Goal: Contribute content: Contribute content

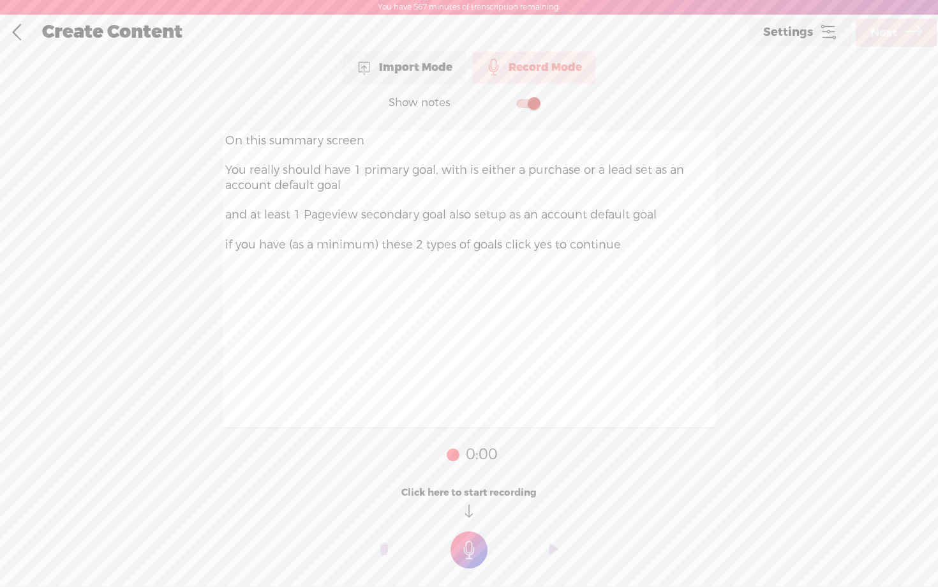
scroll to position [1, 0]
click at [352, 163] on textarea "On this summary screen You really should have 1 primary goal, with is either a …" at bounding box center [469, 278] width 493 height 297
click at [659, 172] on textarea "On this summary screen You really should have only 1 primary goal, with is eith…" at bounding box center [469, 278] width 493 height 297
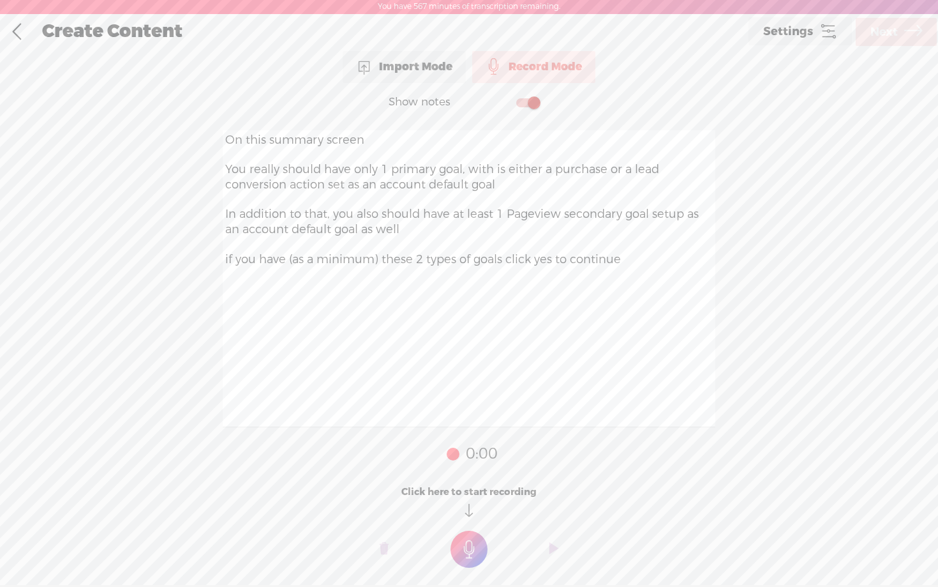
type textarea "On this summary screen You really should have only 1 primary goal, with is eith…"
click at [469, 536] on t at bounding box center [469, 548] width 37 height 37
click at [469, 536] on div at bounding box center [469, 553] width 938 height 38
click at [469, 551] on t at bounding box center [469, 557] width 37 height 37
click at [877, 45] on link "Next" at bounding box center [896, 32] width 81 height 28
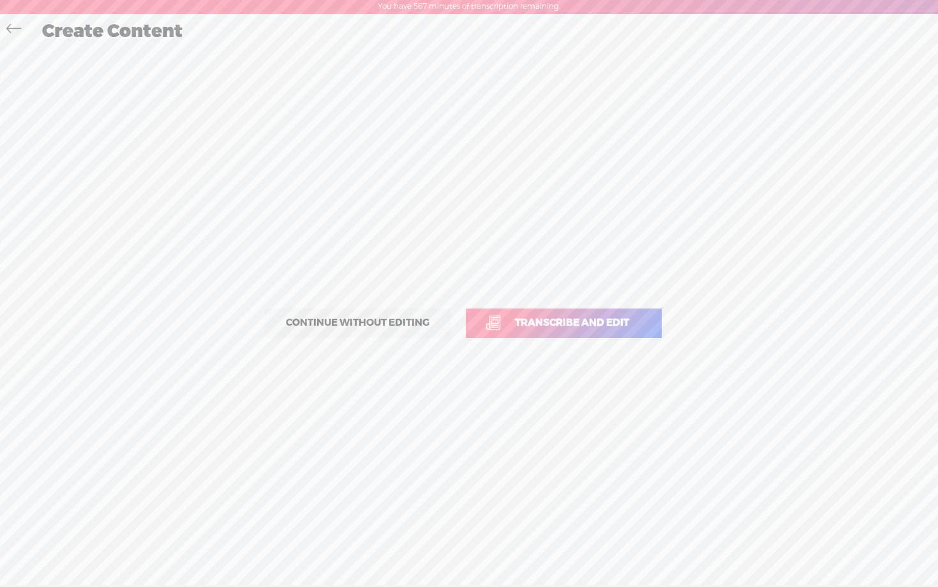
click at [535, 320] on span "Transcribe and edit" at bounding box center [572, 322] width 141 height 15
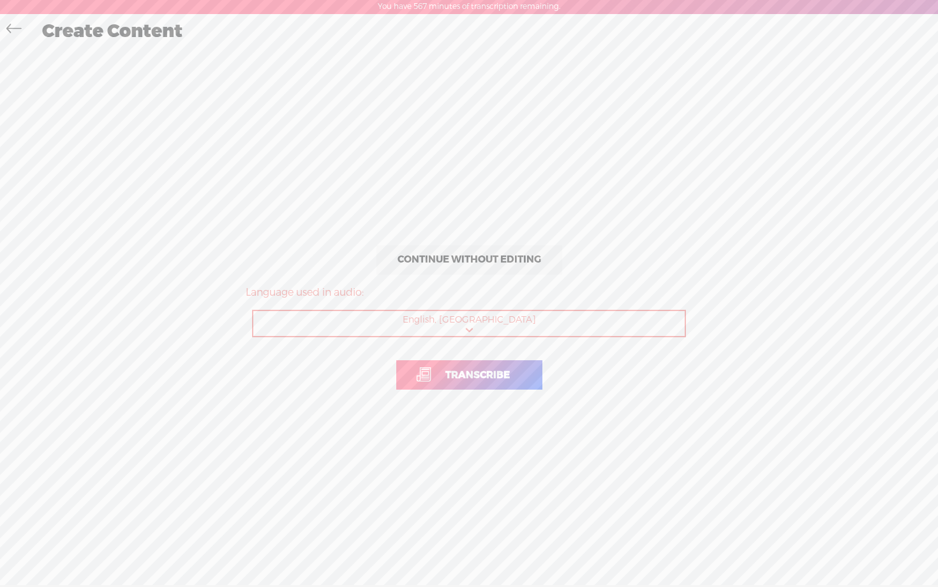
click at [487, 368] on span "Transcribe" at bounding box center [477, 375] width 91 height 15
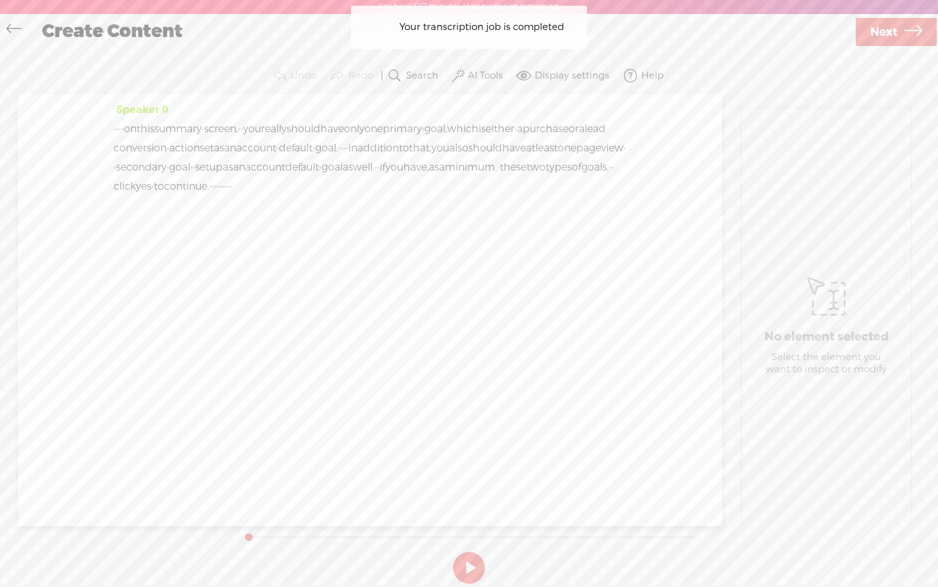
click at [491, 74] on label "AI Tools" at bounding box center [485, 76] width 35 height 13
click at [472, 208] on span at bounding box center [470, 207] width 23 height 9
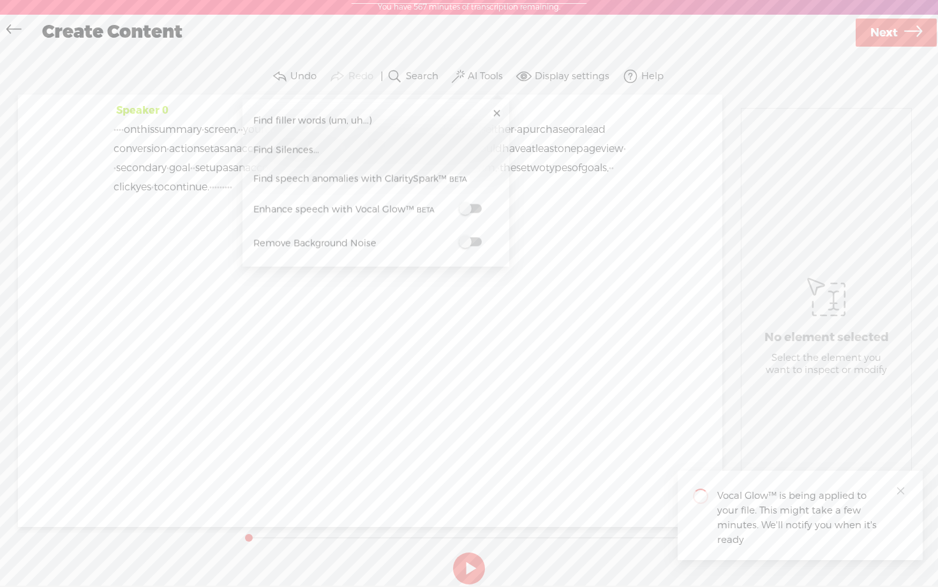
click at [471, 243] on span at bounding box center [470, 241] width 23 height 9
click at [889, 34] on span "Next" at bounding box center [884, 33] width 27 height 33
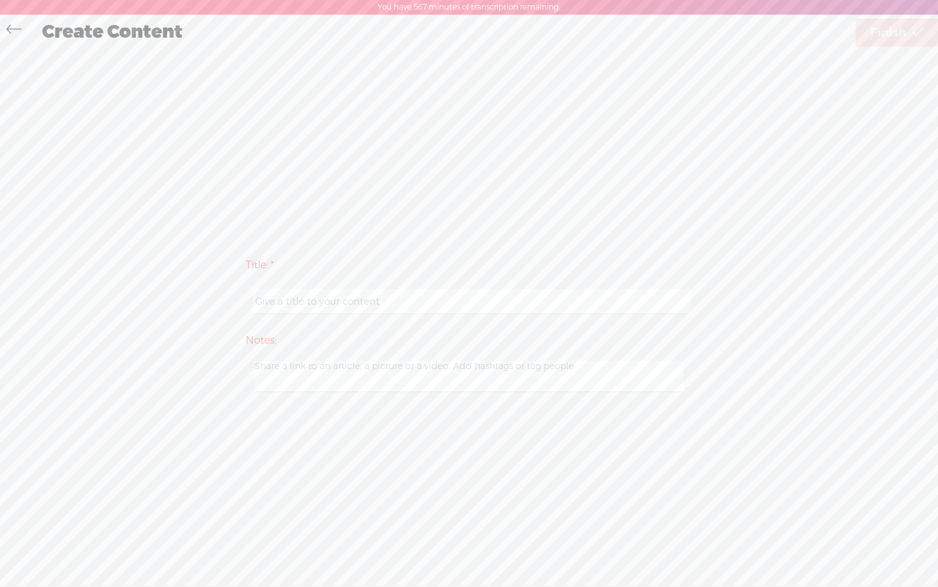
click at [438, 310] on input "text" at bounding box center [471, 301] width 437 height 25
paste input "guidejar - day 1 step 2 video 16"
type input "guidejar - day 1 step 2 video 17"
click at [668, 192] on div "Title: * guidejar - day 1 step 2 video 17 Notes: Save as a draft content Publis…" at bounding box center [469, 324] width 913 height 550
click at [898, 28] on span "Finish" at bounding box center [889, 33] width 36 height 33
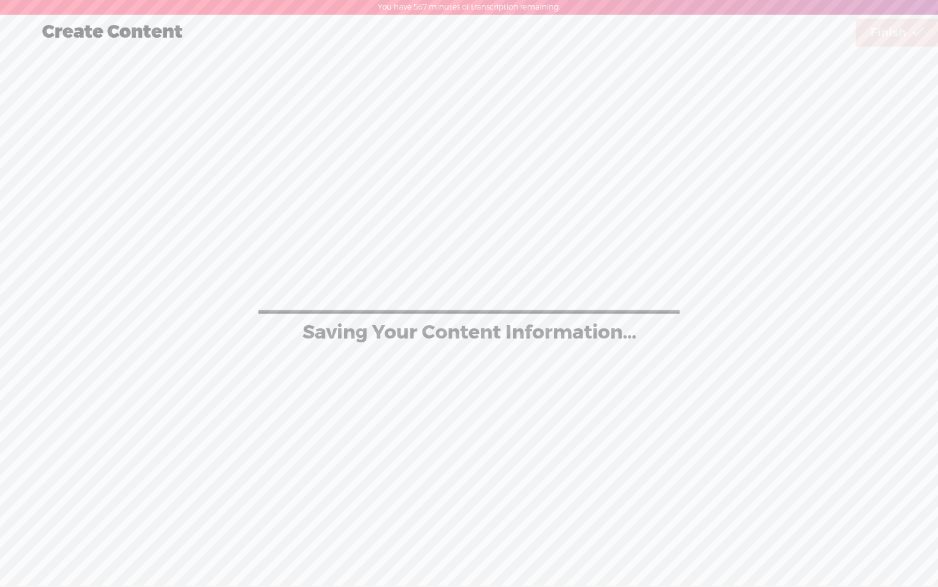
scroll to position [1, 0]
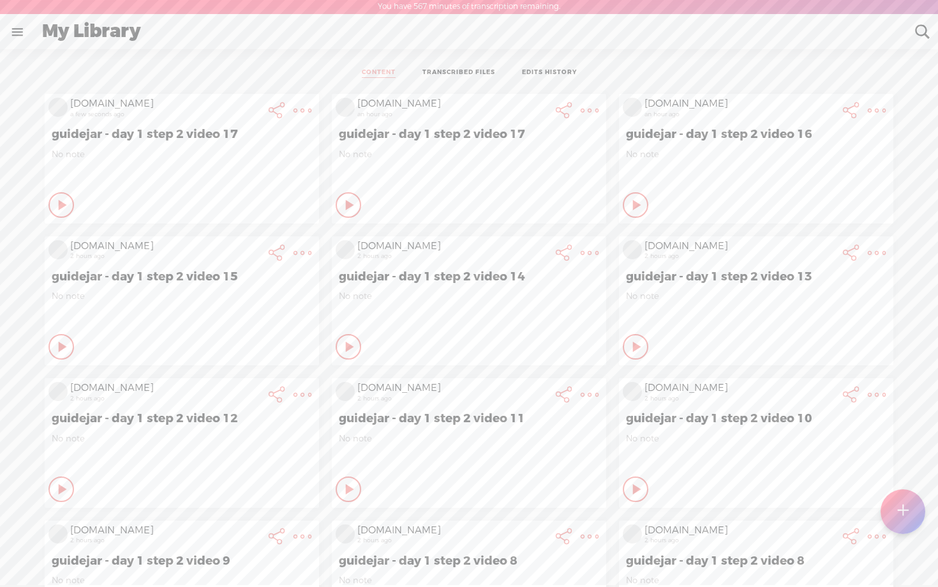
click at [304, 105] on t at bounding box center [303, 110] width 18 height 18
click at [218, 155] on link "Edit" at bounding box center [233, 153] width 144 height 29
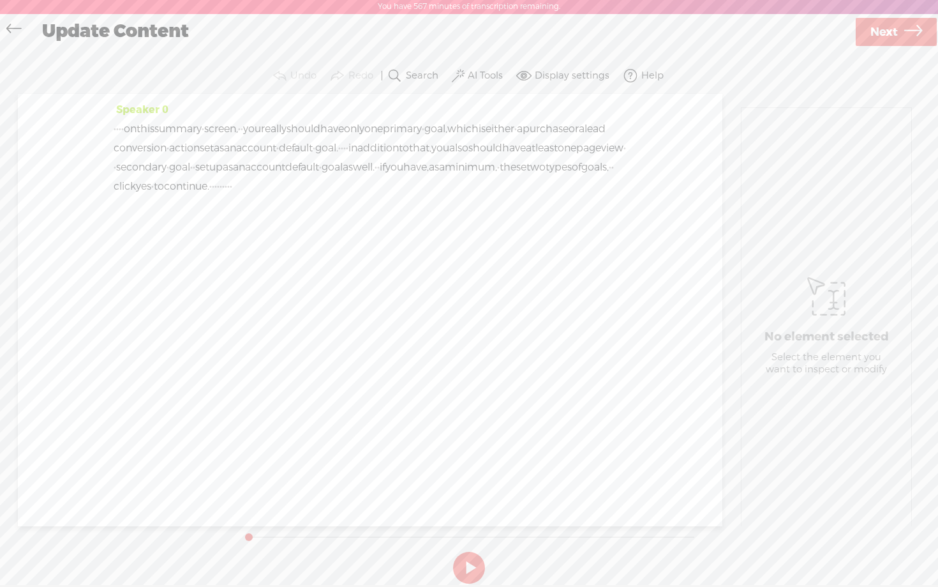
click at [485, 79] on label "AI Tools" at bounding box center [485, 76] width 35 height 13
click at [909, 36] on icon at bounding box center [913, 32] width 18 height 33
click at [428, 303] on input "guidejar - day 1 step 2 video 17" at bounding box center [471, 300] width 437 height 25
type input "guidejar - day 1 step 2 video 18"
click at [703, 110] on div "Title: * guidejar - day 1 step 2 video 18 Notes: Save as a draft content Publis…" at bounding box center [469, 323] width 913 height 550
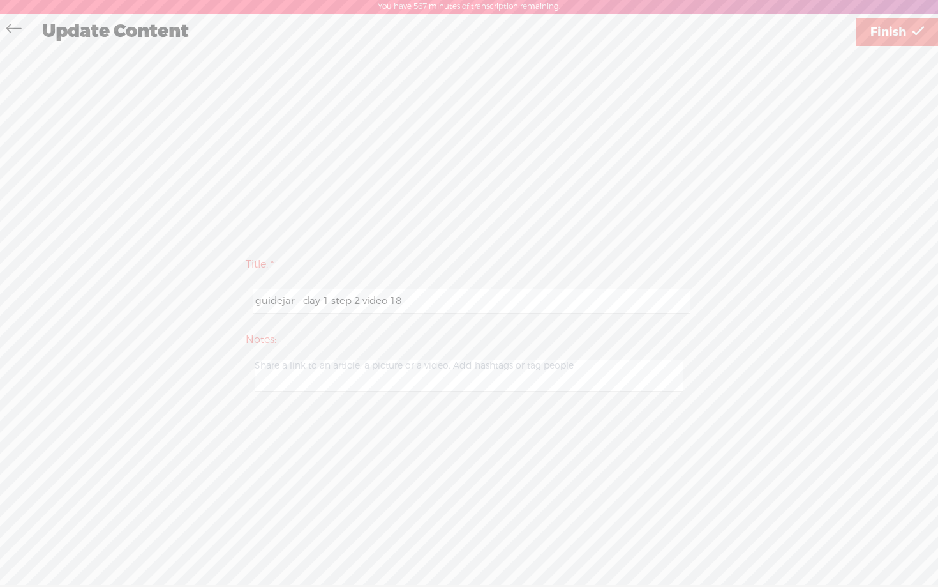
click at [901, 29] on span "Finish" at bounding box center [889, 32] width 36 height 33
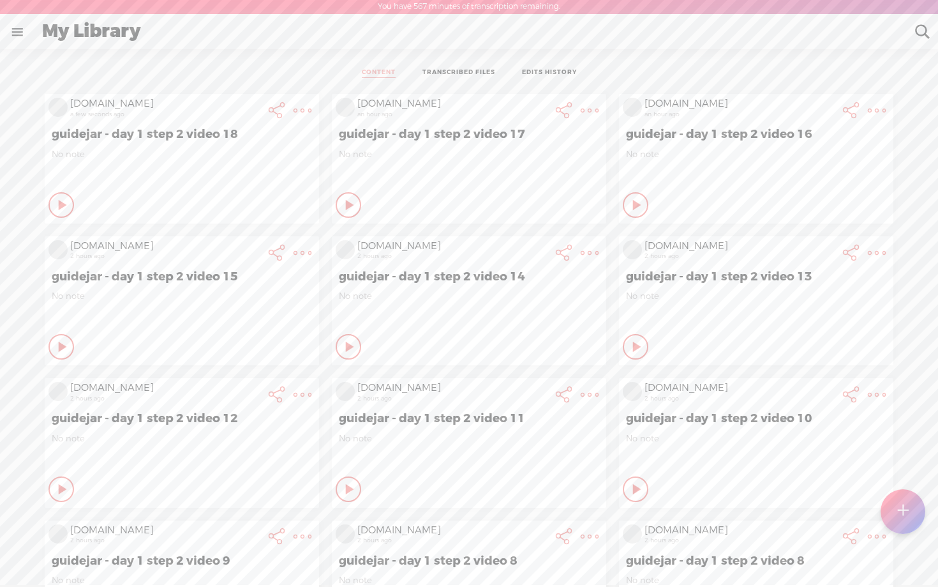
click at [6, 157] on div "CONTENT TRANSCRIBED FILES EDITS HISTORY All All Drafts On-air Scheduled All Dra…" at bounding box center [469, 349] width 938 height 600
click at [298, 112] on t at bounding box center [303, 110] width 18 height 18
click at [254, 156] on link "Edit" at bounding box center [233, 153] width 144 height 29
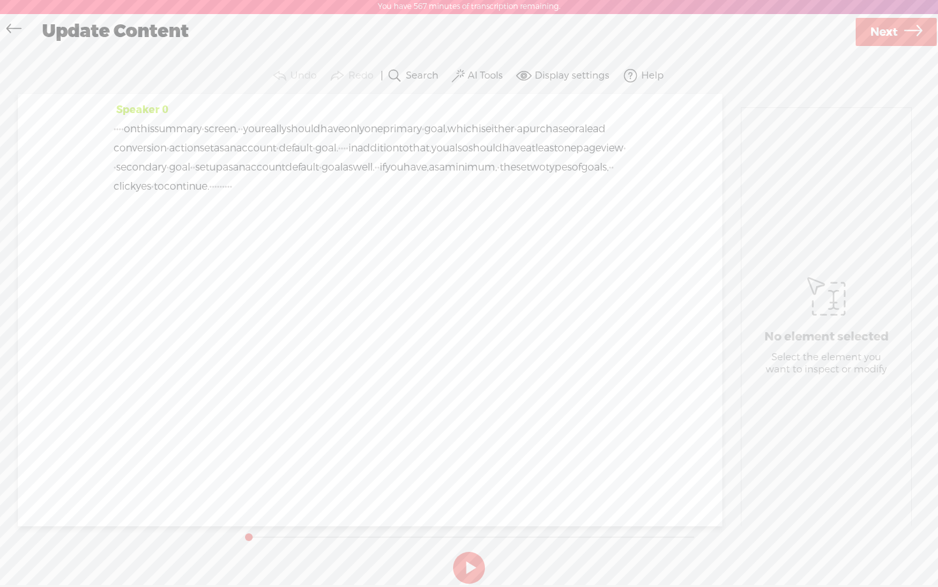
click at [387, 269] on div "Speaker 0 · · · · on this summary · screen, · · you really should have only one…" at bounding box center [370, 310] width 705 height 432
click at [212, 196] on span "·" at bounding box center [210, 186] width 3 height 19
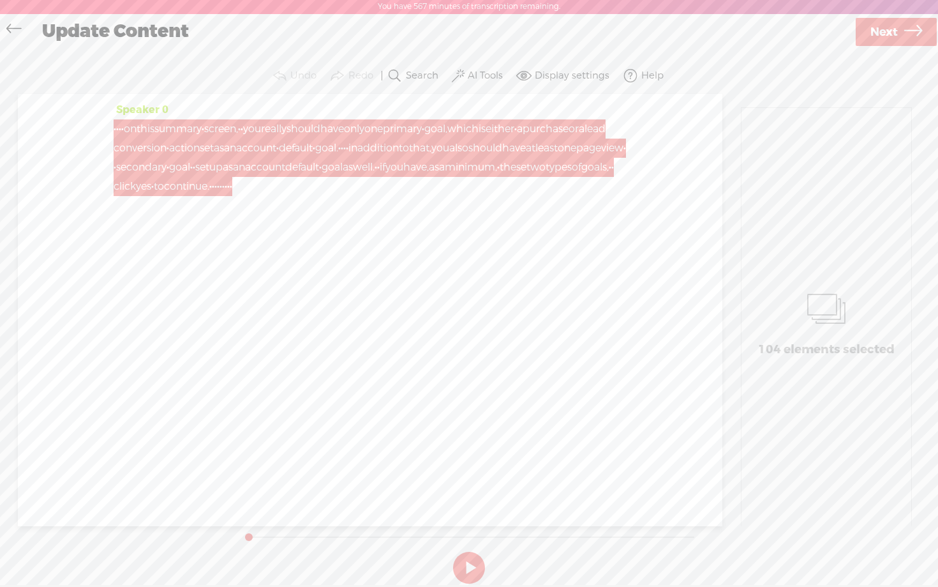
click at [13, 25] on icon at bounding box center [13, 30] width 15 height 29
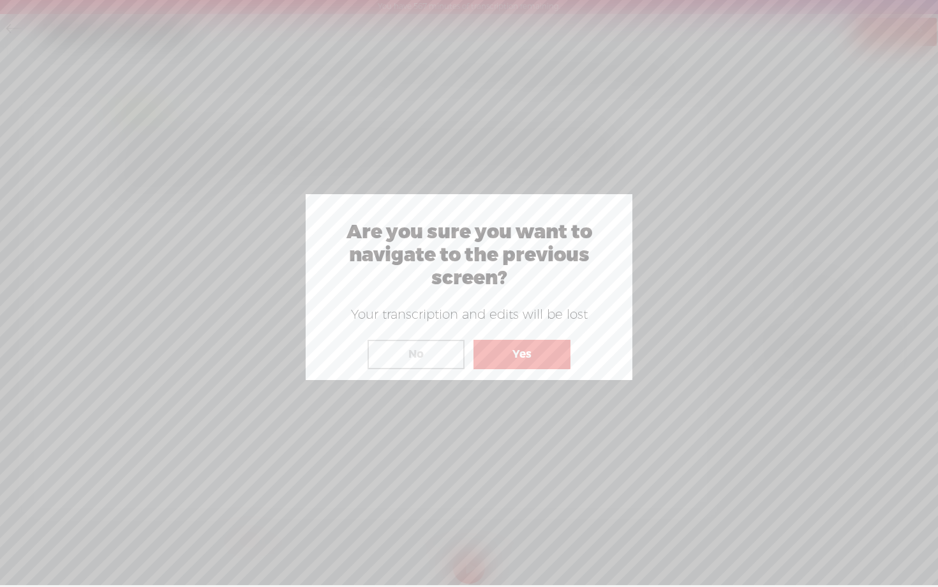
click at [518, 350] on button "Yes" at bounding box center [522, 354] width 97 height 29
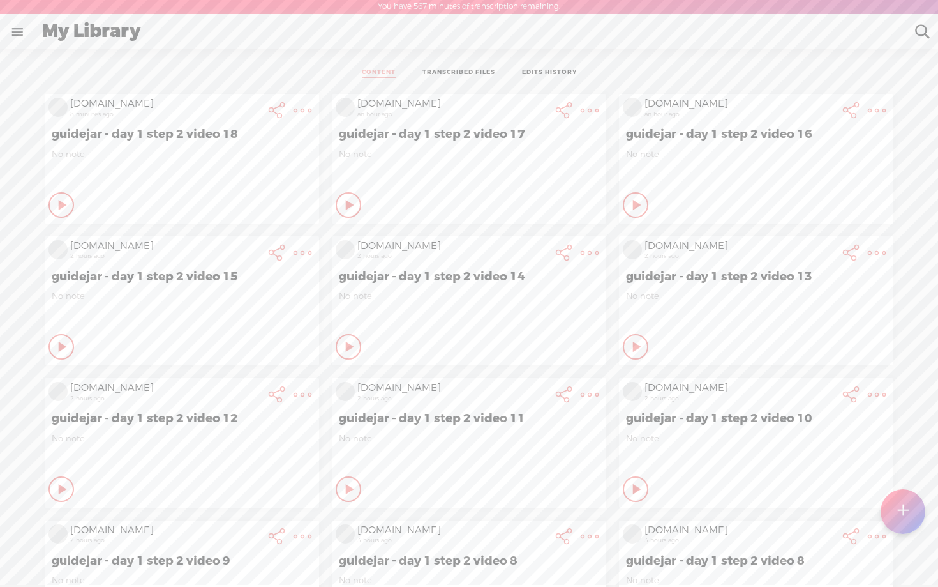
click at [299, 108] on t at bounding box center [303, 110] width 18 height 18
click at [228, 329] on link "Delete" at bounding box center [233, 329] width 144 height 29
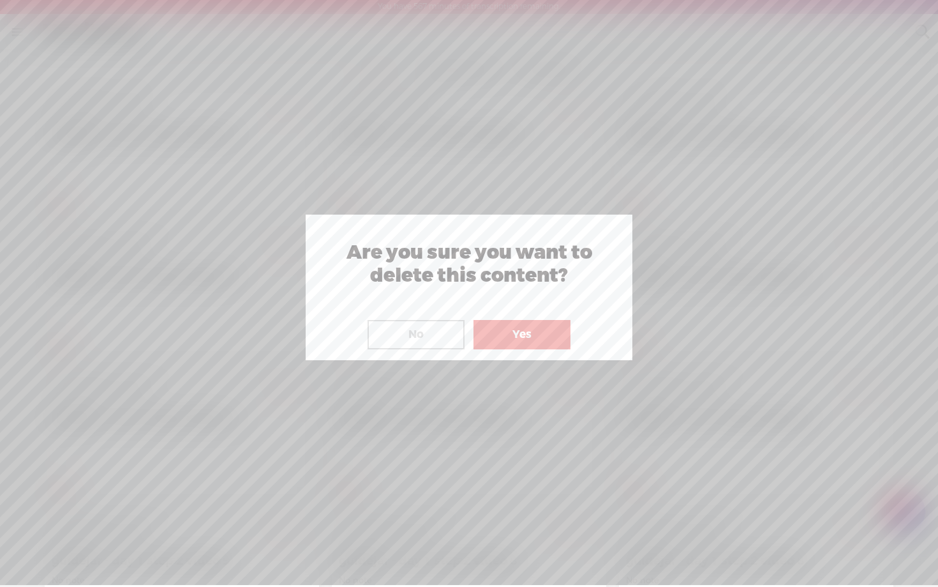
click at [513, 340] on button "Yes" at bounding box center [522, 334] width 97 height 29
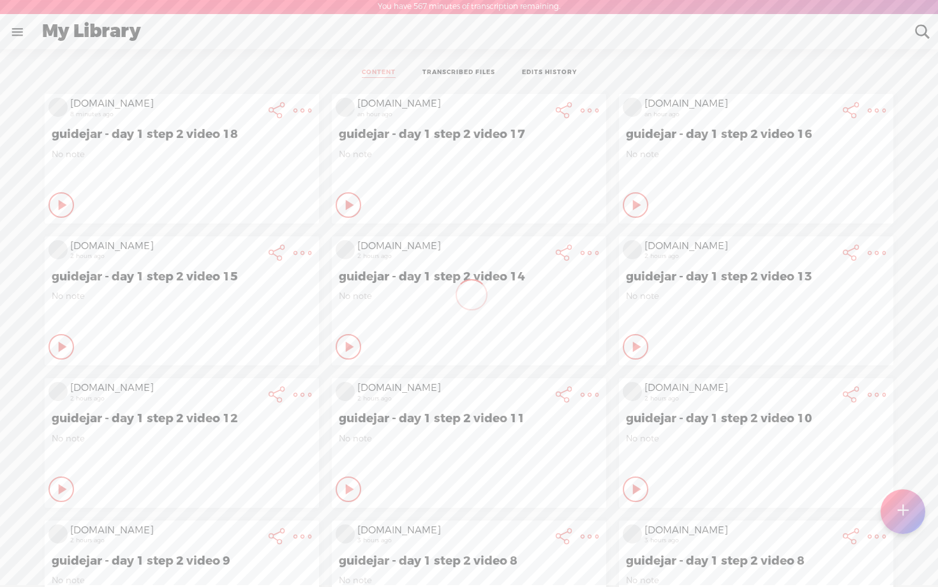
click at [901, 510] on t at bounding box center [903, 511] width 11 height 28
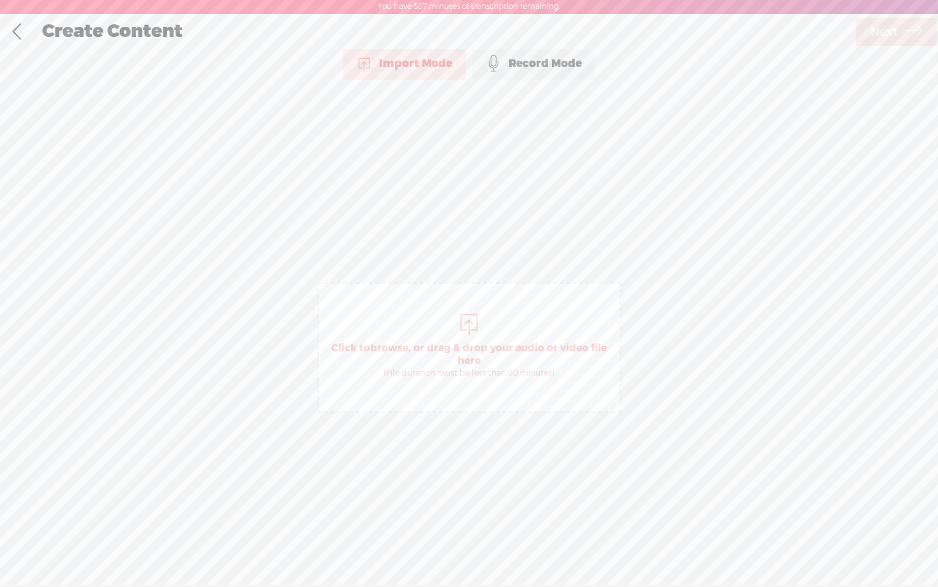
click at [512, 70] on div "Record Mode" at bounding box center [533, 64] width 123 height 32
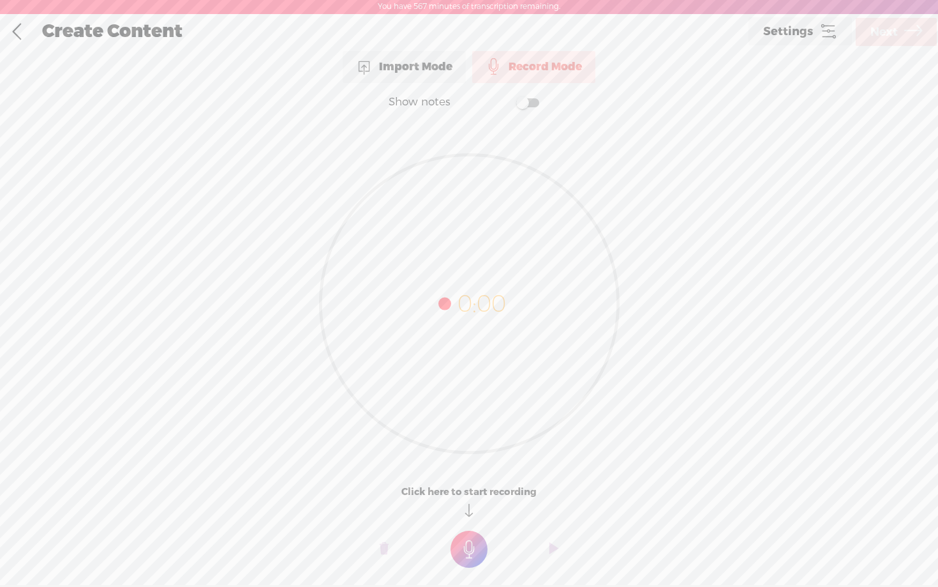
click at [521, 107] on span at bounding box center [527, 102] width 23 height 9
click at [434, 197] on textarea at bounding box center [469, 278] width 493 height 297
paste textarea "Speaker 0: on this summary screen, you really should have only one primary goal…"
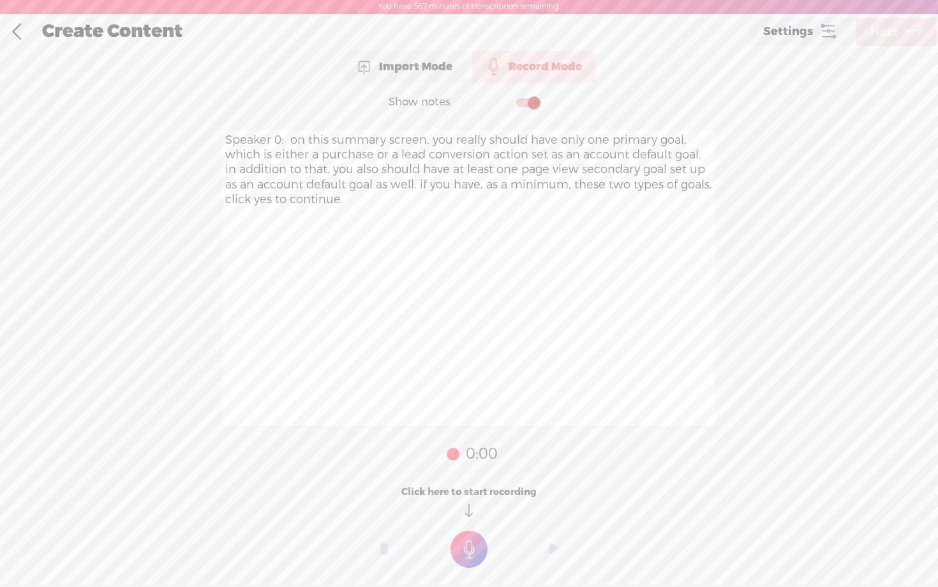
drag, startPoint x: 294, startPoint y: 172, endPoint x: 202, endPoint y: 127, distance: 101.6
click at [202, 127] on div "Show notes Speaker 0: on this summary screen, you really should have only one p…" at bounding box center [469, 339] width 938 height 512
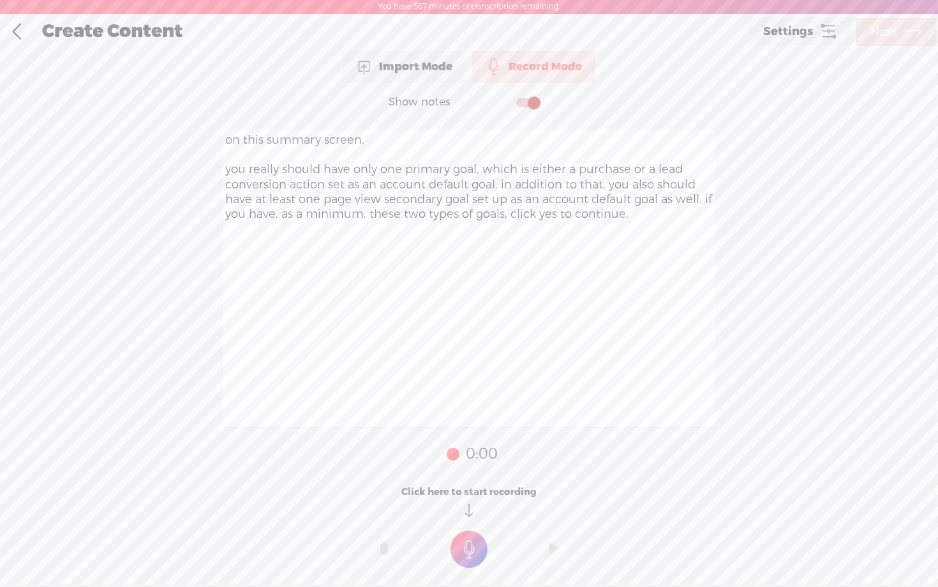
click at [499, 185] on textarea "on this summary screen, you really should have only one primary goal, which is …" at bounding box center [469, 278] width 493 height 297
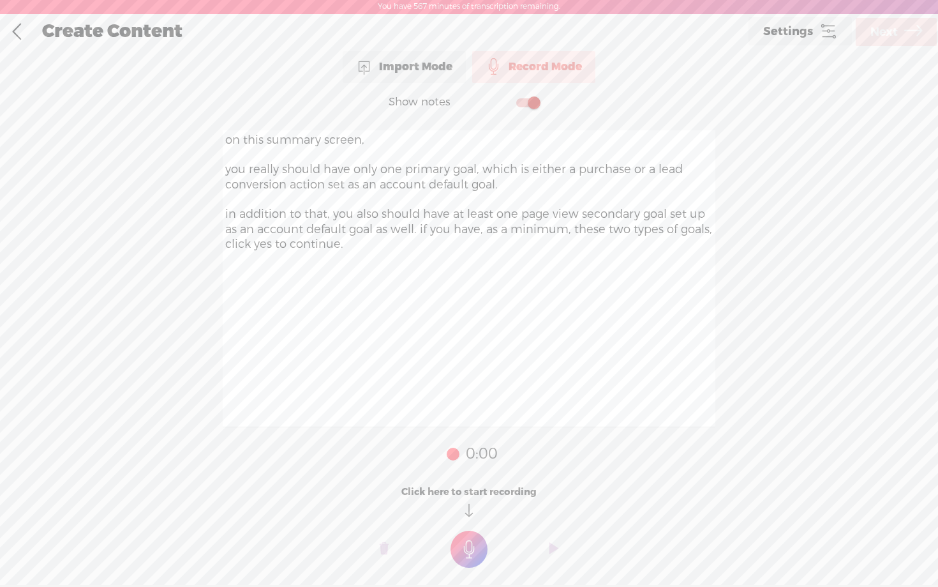
click at [418, 230] on textarea "on this summary screen, you really should have only one primary goal, which is …" at bounding box center [469, 278] width 493 height 297
click at [520, 261] on textarea "on this summary screen, you really should have only one primary goal, which is …" at bounding box center [469, 278] width 493 height 297
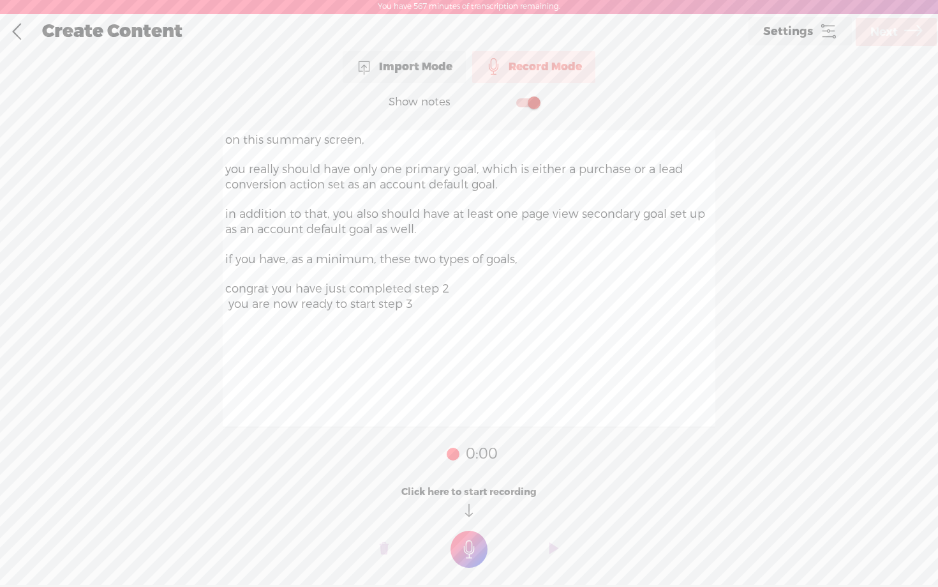
type textarea "on this summary screen, you really should have only one primary goal, which is …"
click at [466, 551] on t at bounding box center [469, 548] width 37 height 37
click at [466, 551] on t at bounding box center [469, 557] width 37 height 37
click at [880, 42] on span "Next" at bounding box center [884, 32] width 27 height 33
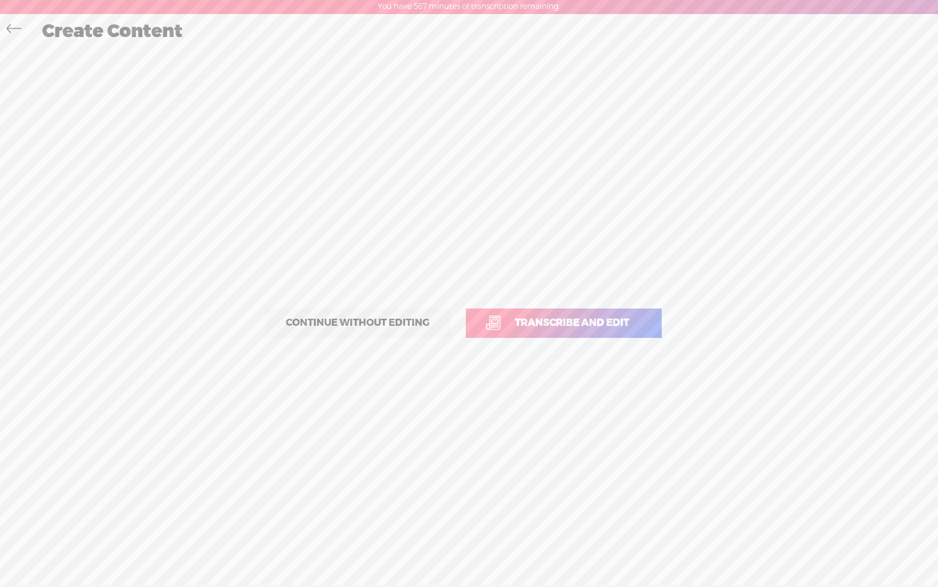
click at [590, 333] on link "Transcribe and edit" at bounding box center [564, 322] width 196 height 29
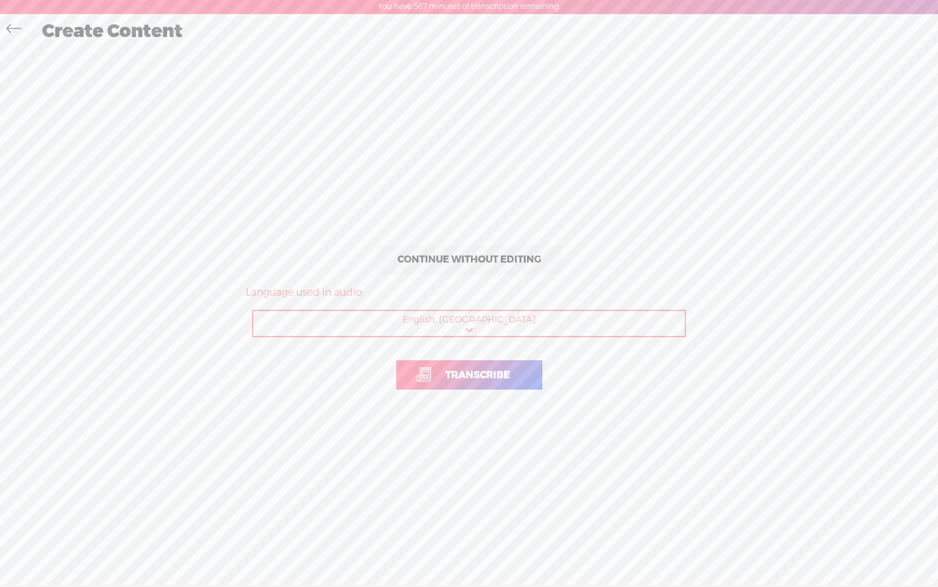
click at [500, 378] on span "Transcribe" at bounding box center [477, 375] width 91 height 15
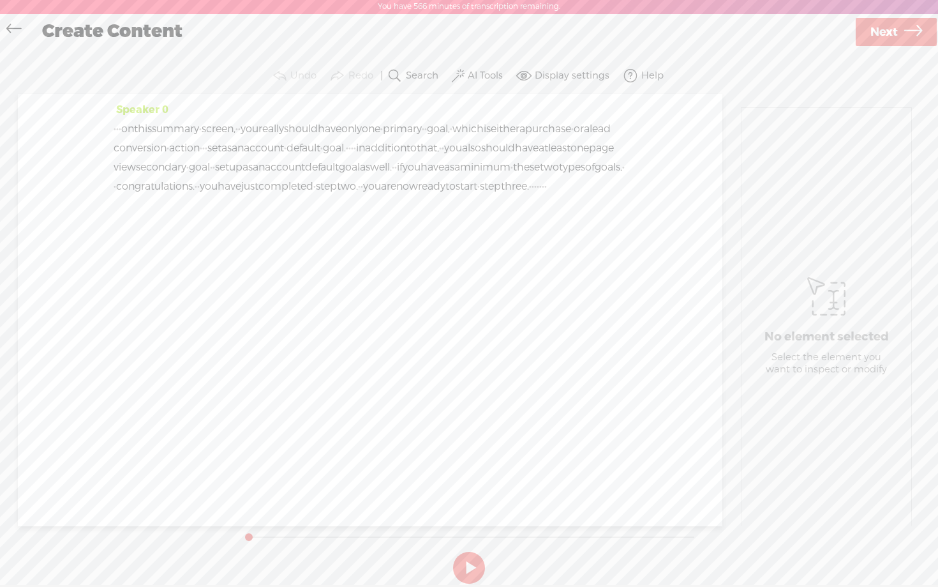
click at [487, 72] on label "AI Tools" at bounding box center [485, 76] width 35 height 13
click at [476, 204] on span at bounding box center [470, 207] width 23 height 9
click at [474, 243] on span at bounding box center [470, 241] width 23 height 9
click at [498, 114] on link at bounding box center [496, 113] width 13 height 13
click at [481, 67] on button "AI Tools" at bounding box center [478, 77] width 59 height 26
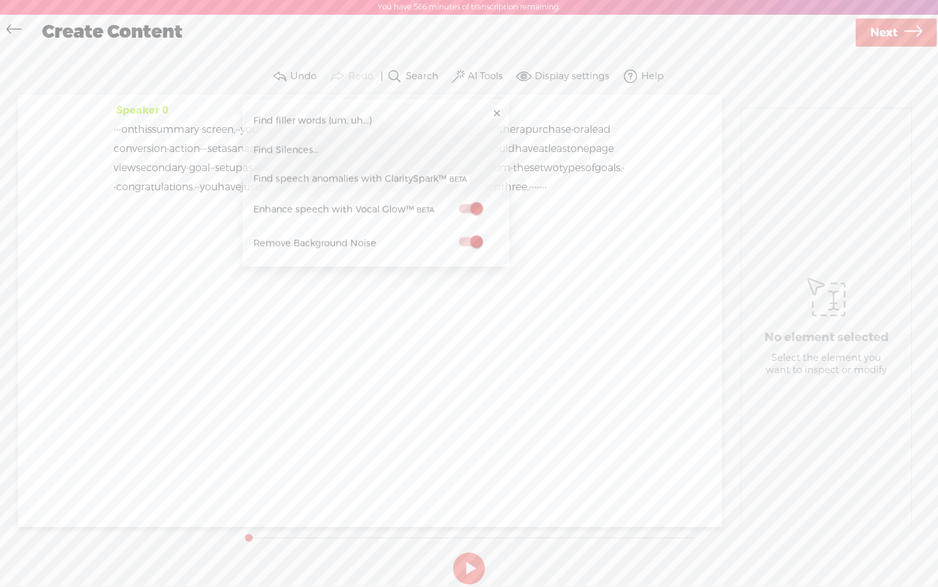
click at [714, 60] on section "Undo Redo Search Remove Background Noise AI Tools Configure Magic Sound Enhance…" at bounding box center [469, 77] width 913 height 36
click at [857, 28] on link "Next" at bounding box center [896, 33] width 81 height 28
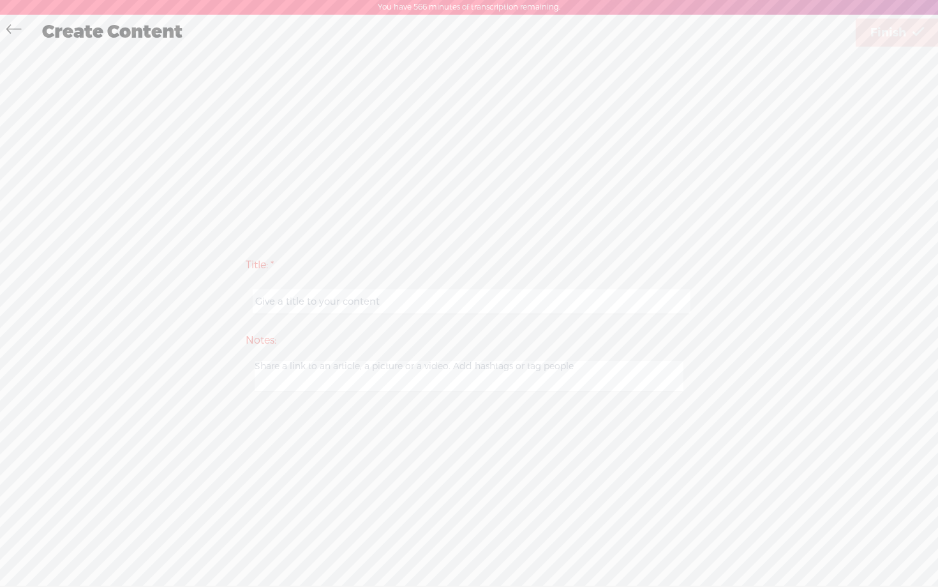
click at [430, 306] on input "text" at bounding box center [471, 301] width 437 height 25
paste input "Speaker 0: on this summary screen, you really should have only one primary goal…"
type input "Speaker 0: on this summary screen, you really should have only one primary goal…"
type input "guidejar - day 1 step 2 video 17"
click at [670, 195] on div "Title: * guidejar - day 1 step 2 video 17 Notes: Save as a draft content Publis…" at bounding box center [469, 324] width 913 height 550
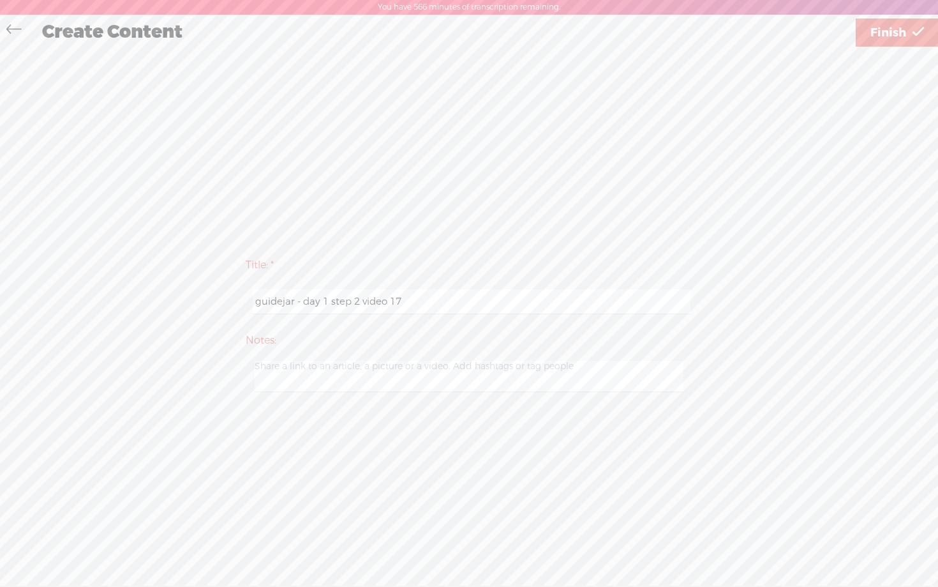
click at [898, 36] on span "Finish" at bounding box center [889, 33] width 36 height 33
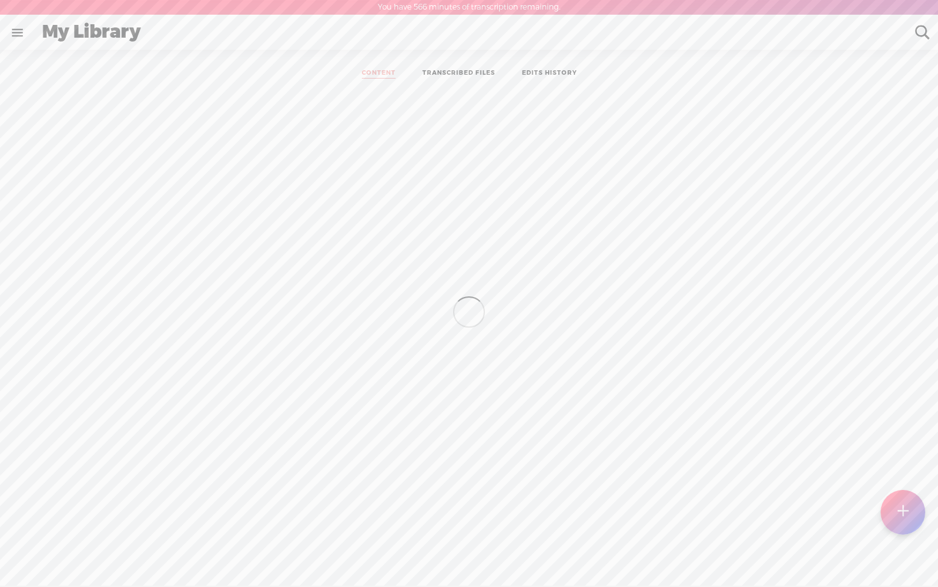
scroll to position [1, 0]
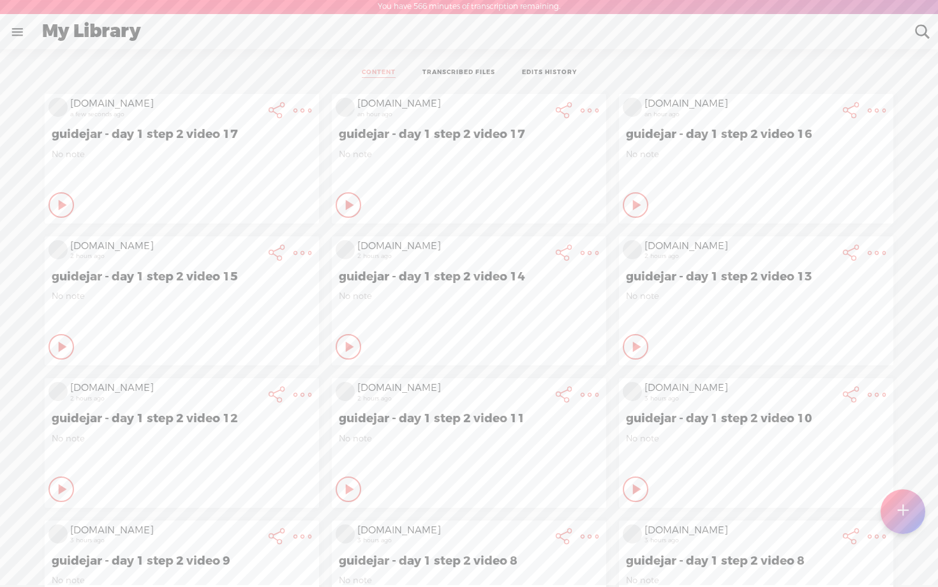
click at [302, 115] on t at bounding box center [303, 110] width 18 height 18
click at [202, 156] on link "Edit" at bounding box center [233, 153] width 144 height 29
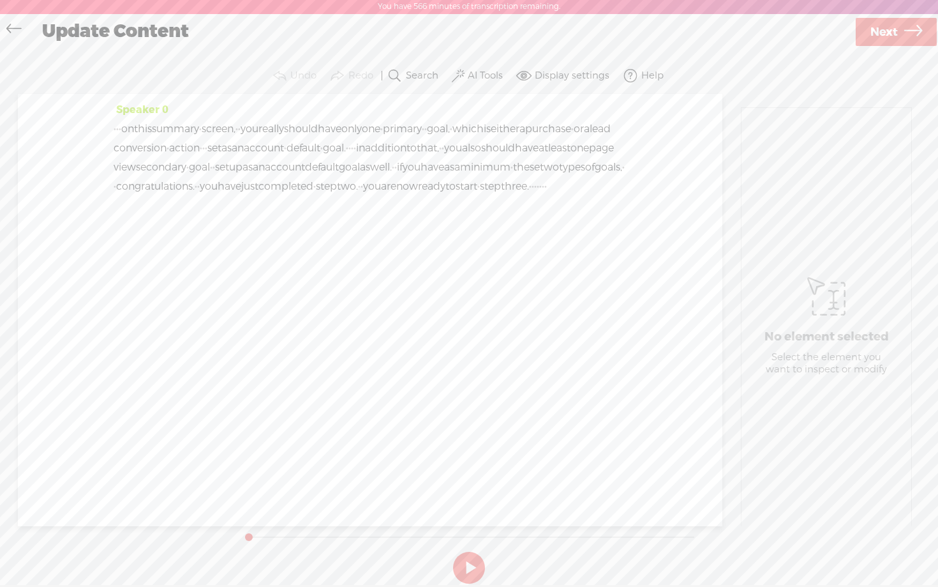
click at [883, 36] on span "Next" at bounding box center [884, 32] width 27 height 33
click at [427, 307] on input "guidejar - day 1 step 2 video 17" at bounding box center [471, 300] width 437 height 25
type input "guidejar - day 1 step 2 video 18"
click at [553, 191] on div "Title: * guidejar - day 1 step 2 video 18 Notes: Save as a draft content Publis…" at bounding box center [469, 323] width 913 height 550
click at [883, 40] on span "Finish" at bounding box center [889, 32] width 36 height 33
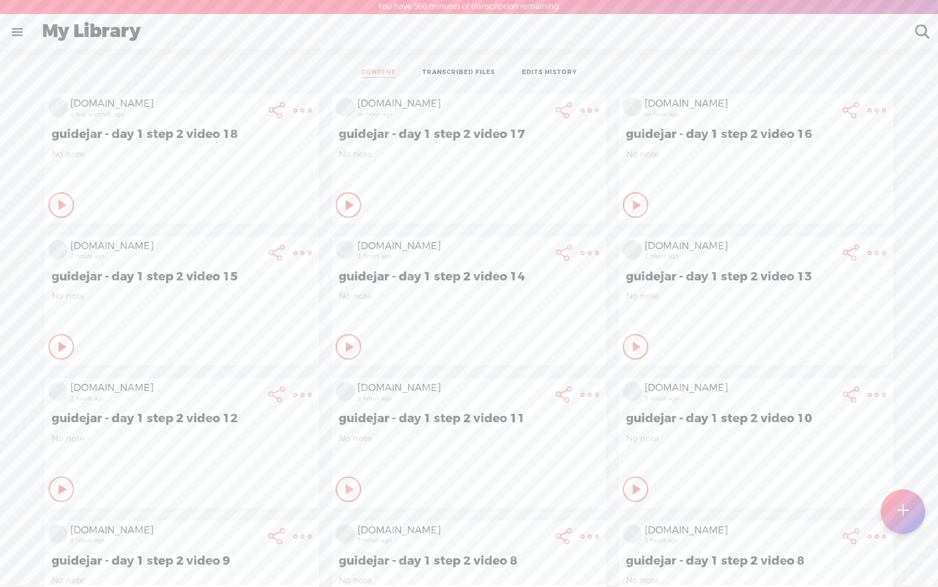
click at [57, 202] on icon at bounding box center [63, 205] width 13 height 13
click at [58, 204] on icon at bounding box center [63, 205] width 13 height 13
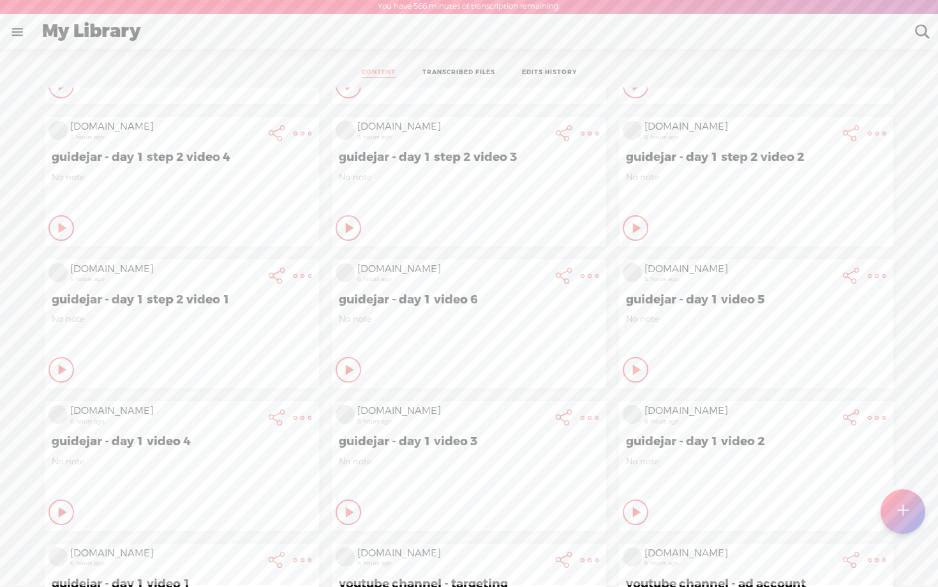
scroll to position [682, 0]
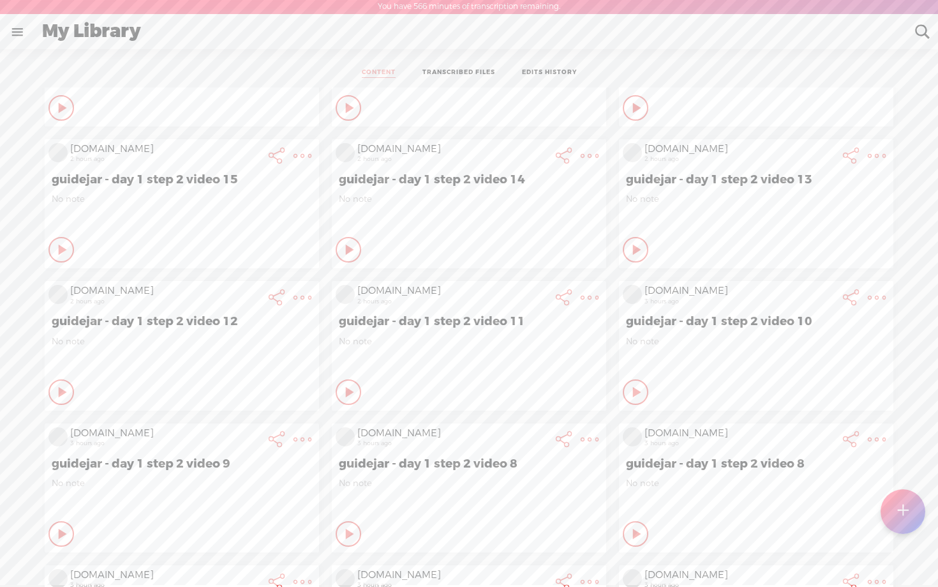
scroll to position [0, 0]
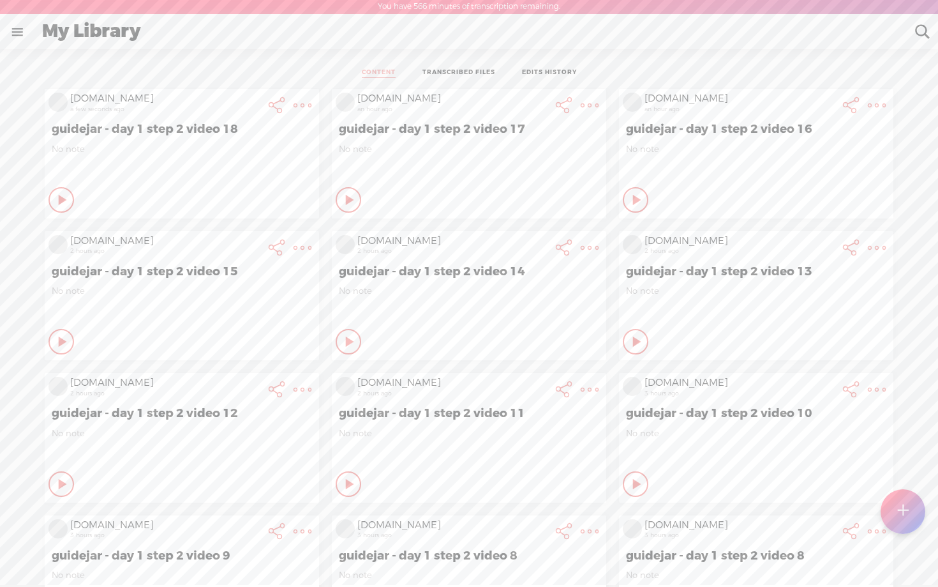
click at [906, 514] on t at bounding box center [902, 511] width 11 height 28
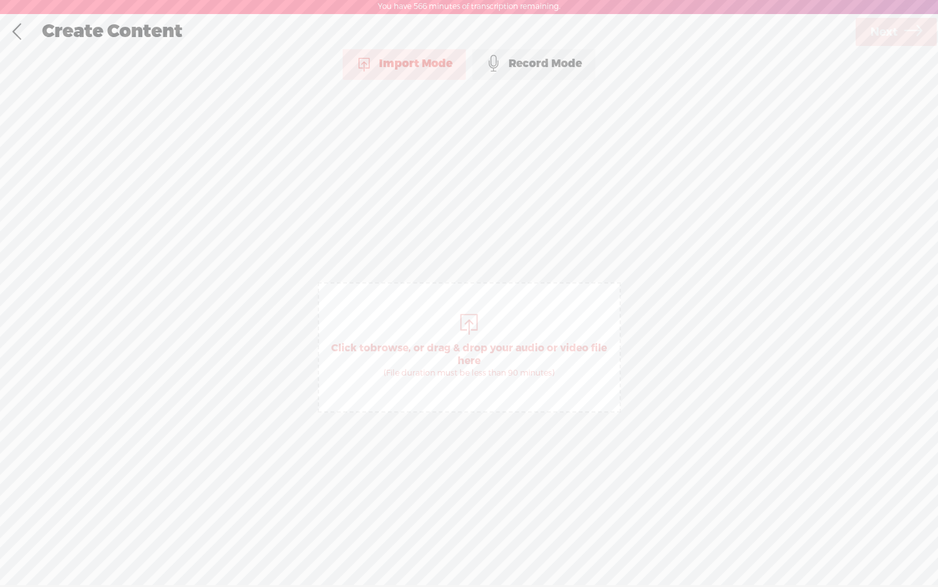
click at [545, 70] on div "Record Mode" at bounding box center [533, 64] width 123 height 32
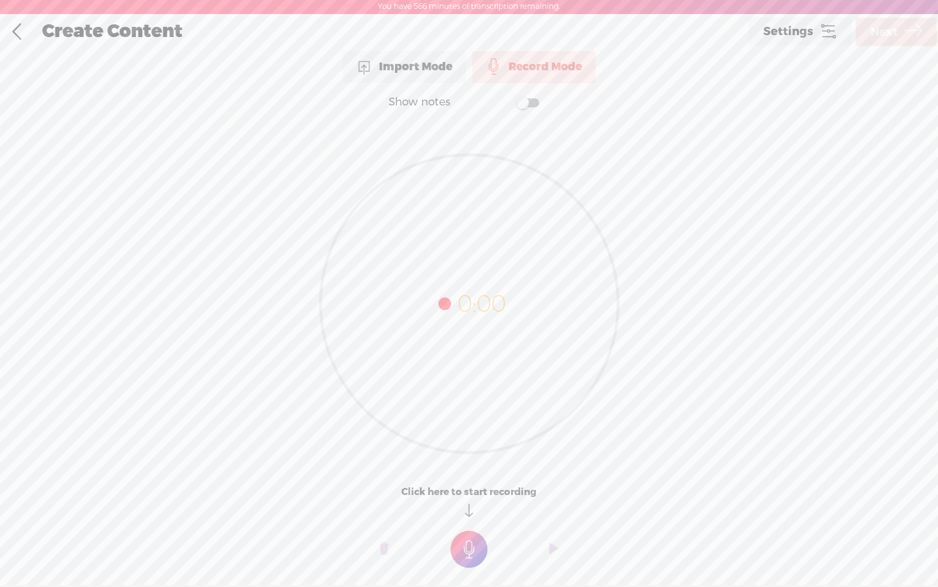
click at [16, 28] on link at bounding box center [17, 31] width 32 height 33
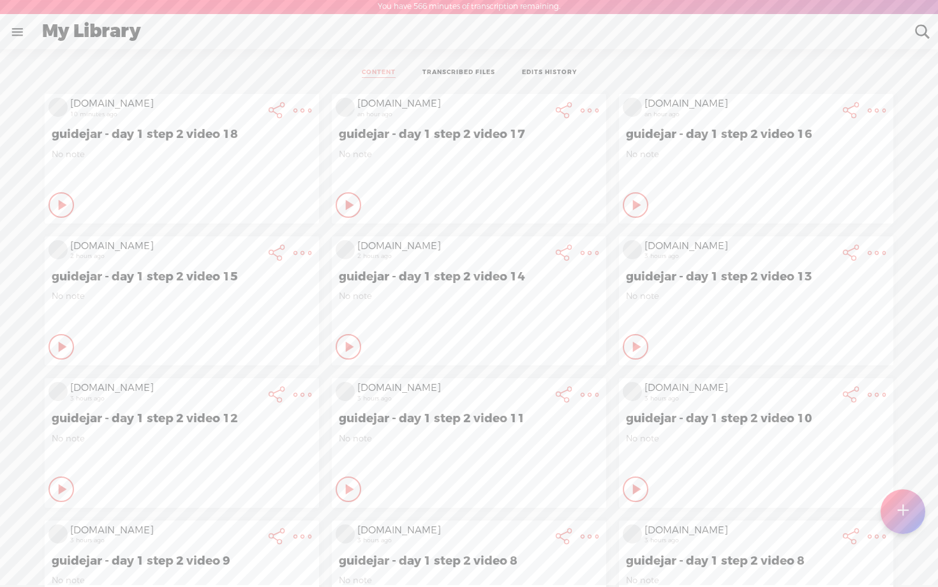
click at [16, 28] on link at bounding box center [17, 31] width 33 height 33
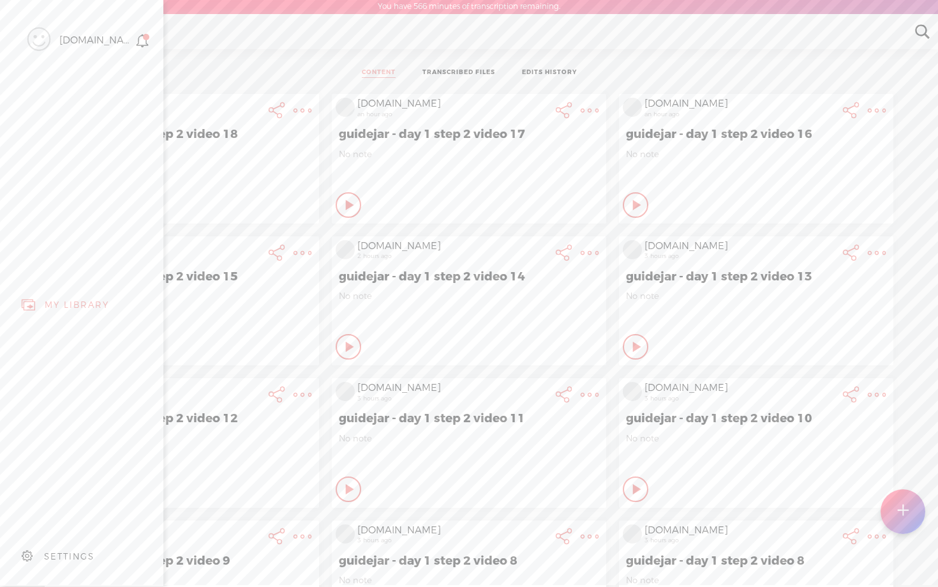
click at [457, 307] on body "You have 566 minutes of transcription remaining. Upgrade to increase your limit…" at bounding box center [469, 291] width 938 height 585
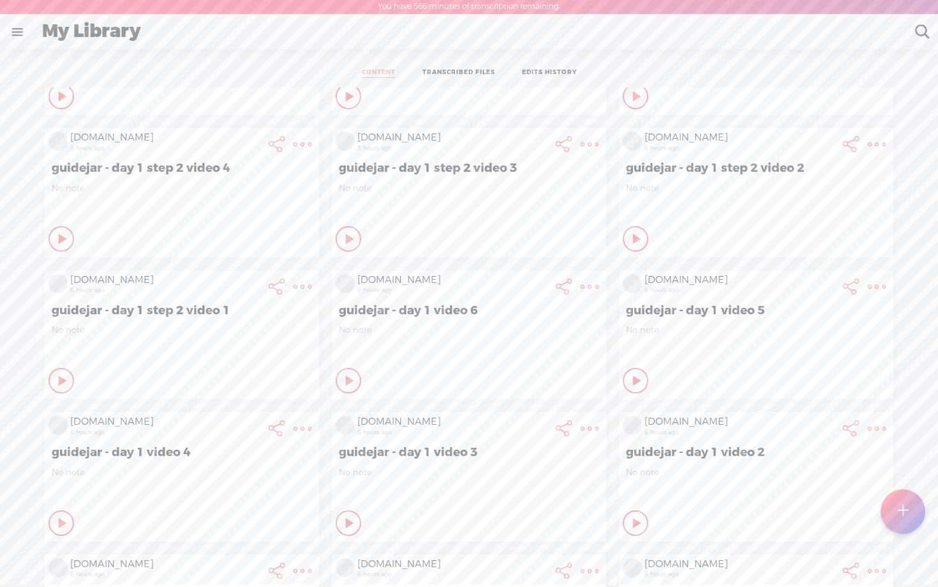
scroll to position [671, 0]
click at [146, 302] on span "guidejar - day 1 step 2 video 1" at bounding box center [182, 309] width 260 height 15
click at [227, 324] on link "Edit" at bounding box center [233, 321] width 144 height 29
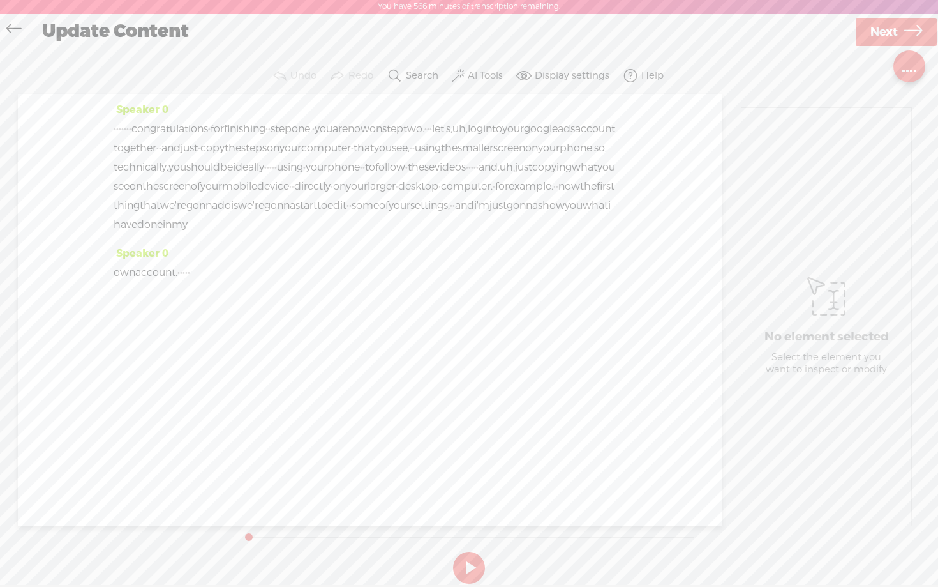
click at [456, 375] on div "Speaker 0 · · · · · · · congratulations · for finishing · · step one. · you are…" at bounding box center [370, 310] width 705 height 432
click at [311, 280] on div "Speaker 0 own account. · · · · ·" at bounding box center [370, 268] width 513 height 48
click at [190, 282] on span "·" at bounding box center [189, 272] width 3 height 19
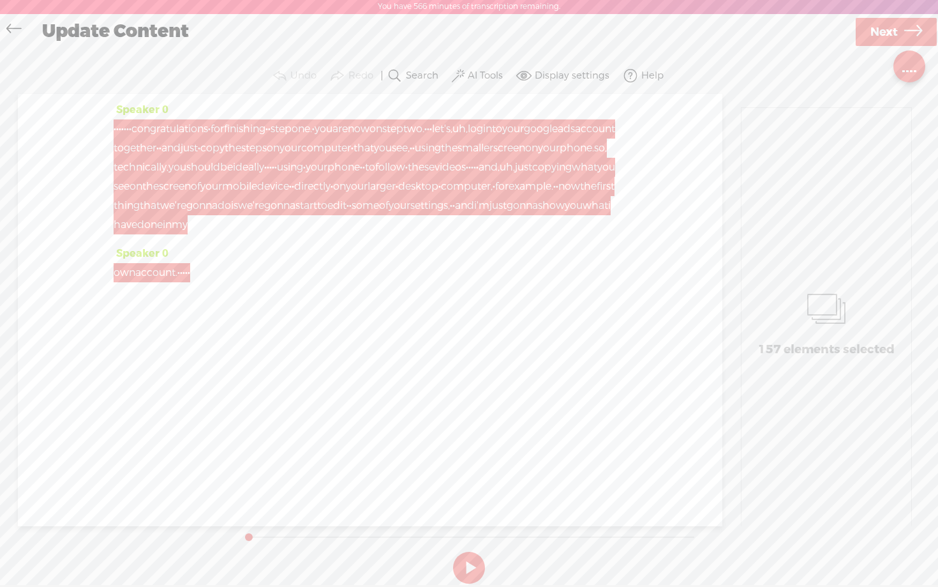
click at [884, 34] on span "Next" at bounding box center [884, 32] width 27 height 33
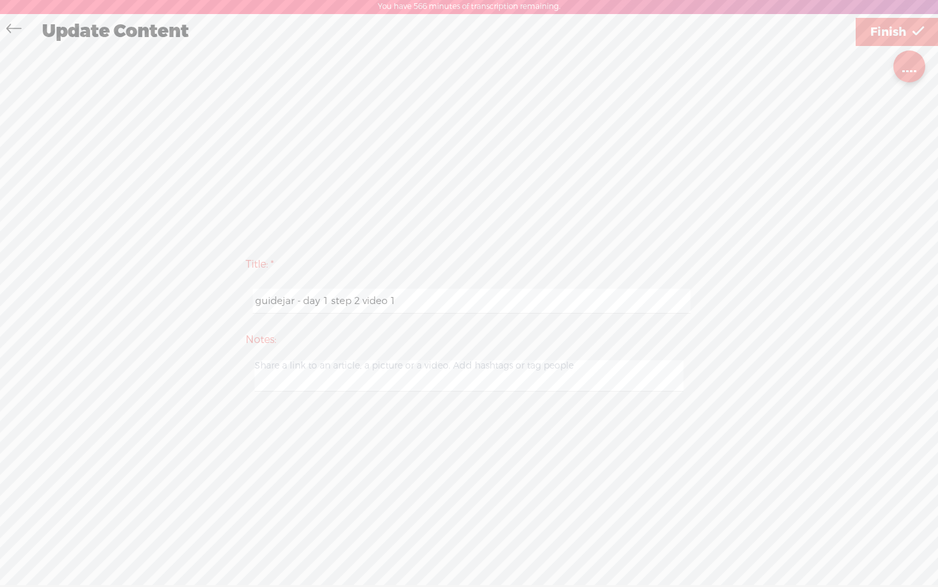
click at [917, 34] on icon at bounding box center [918, 32] width 11 height 33
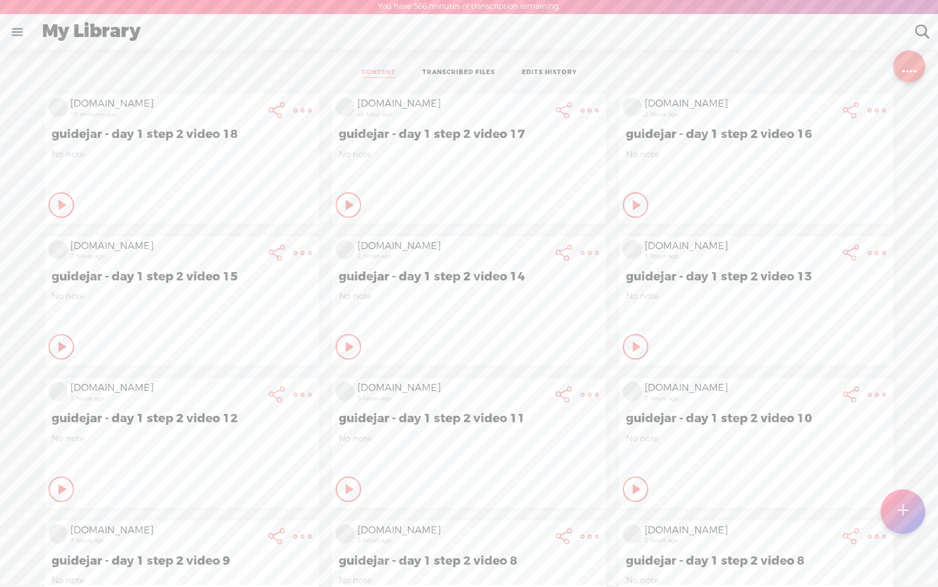
click at [904, 510] on t at bounding box center [902, 511] width 11 height 28
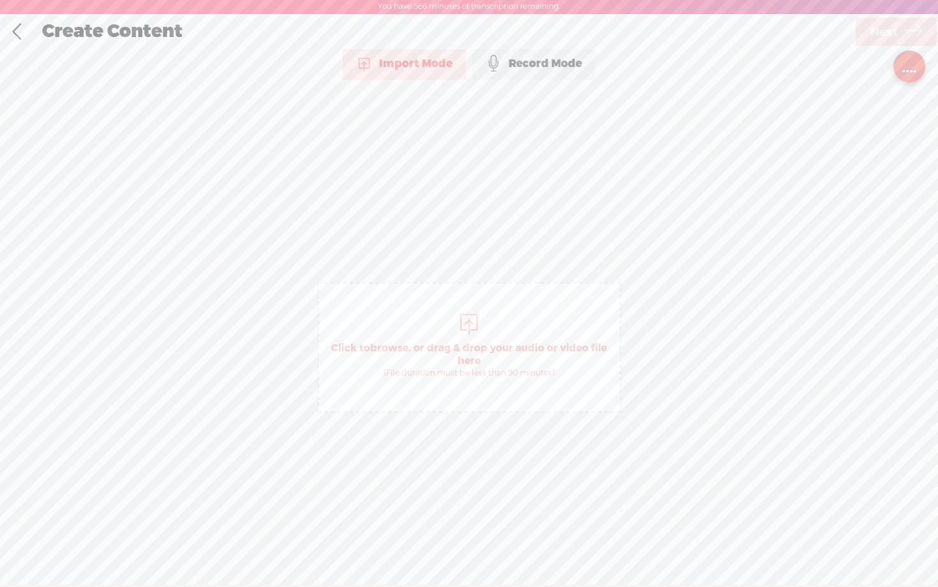
click at [526, 69] on div "Record Mode" at bounding box center [533, 64] width 123 height 32
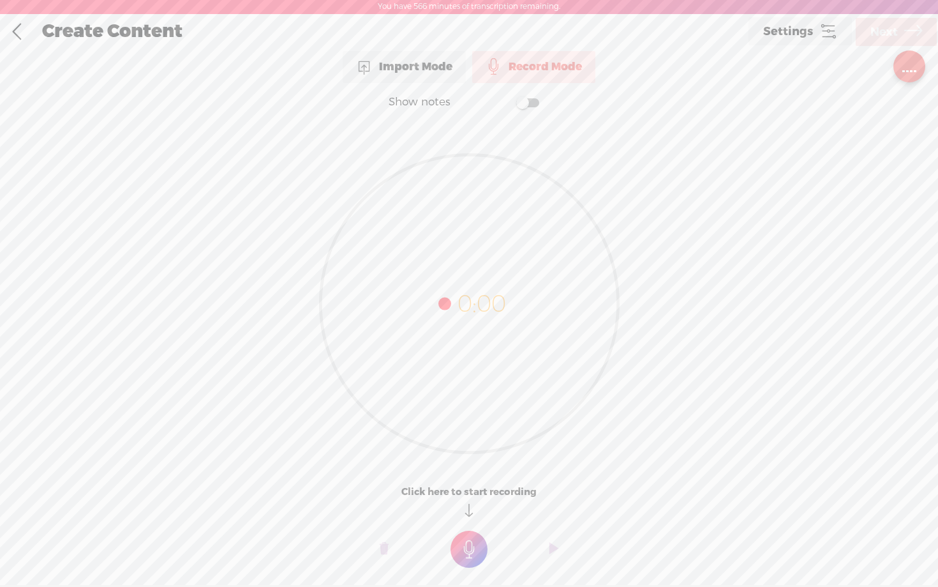
click at [536, 100] on span at bounding box center [527, 102] width 23 height 9
click at [437, 216] on textarea at bounding box center [469, 278] width 493 height 297
paste textarea "Speaker 0: congratulations for finishing step one. you are now on step two. let…"
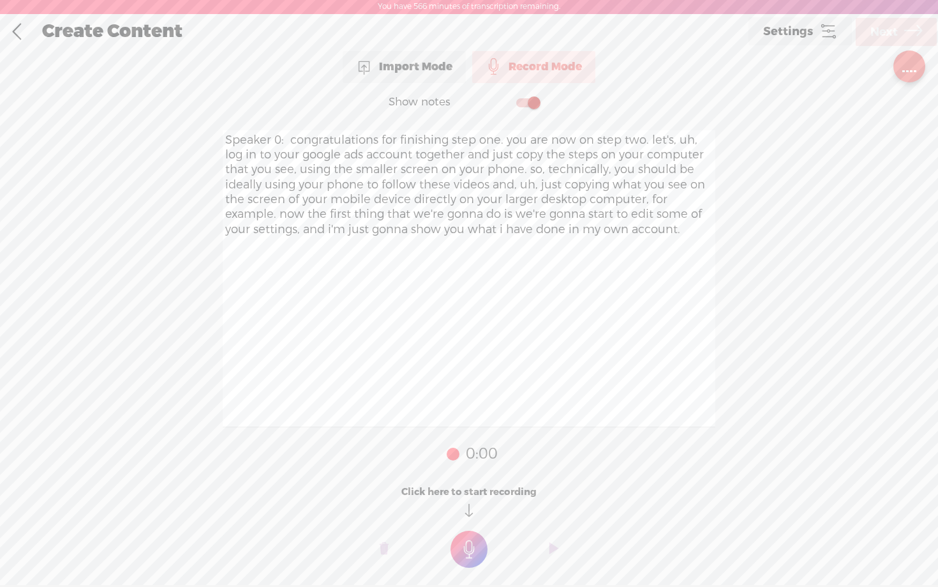
drag, startPoint x: 289, startPoint y: 171, endPoint x: 124, endPoint y: 135, distance: 169.1
click at [124, 135] on div "Show notes Speaker 0: congratulations for finishing step one. you are now on st…" at bounding box center [469, 339] width 938 height 512
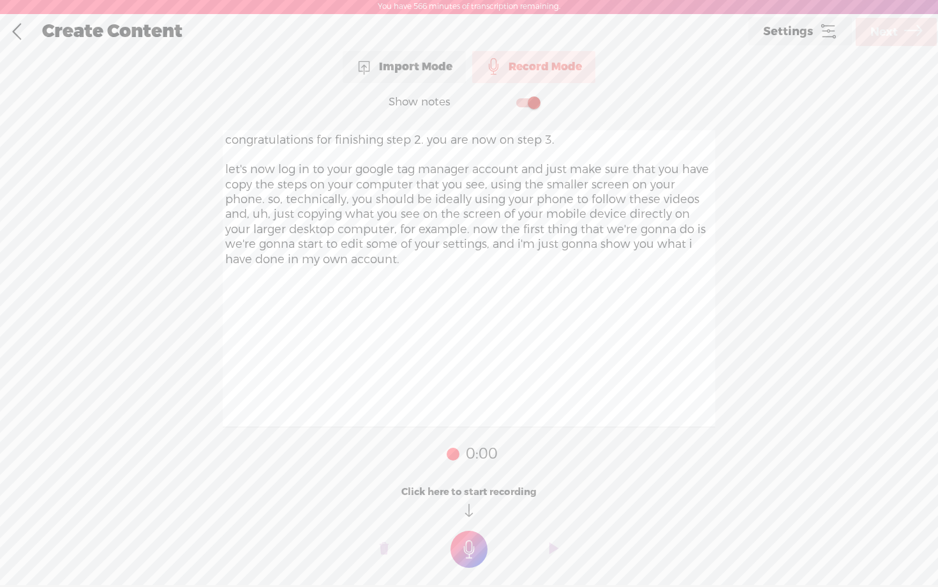
click at [528, 170] on textarea "congratulations for finishing step 2. you are now on step 3. let's now log in t…" at bounding box center [469, 278] width 493 height 297
click at [545, 171] on textarea "congratulations for finishing step 2. you are now on step 3. let's now log in t…" at bounding box center [469, 278] width 493 height 297
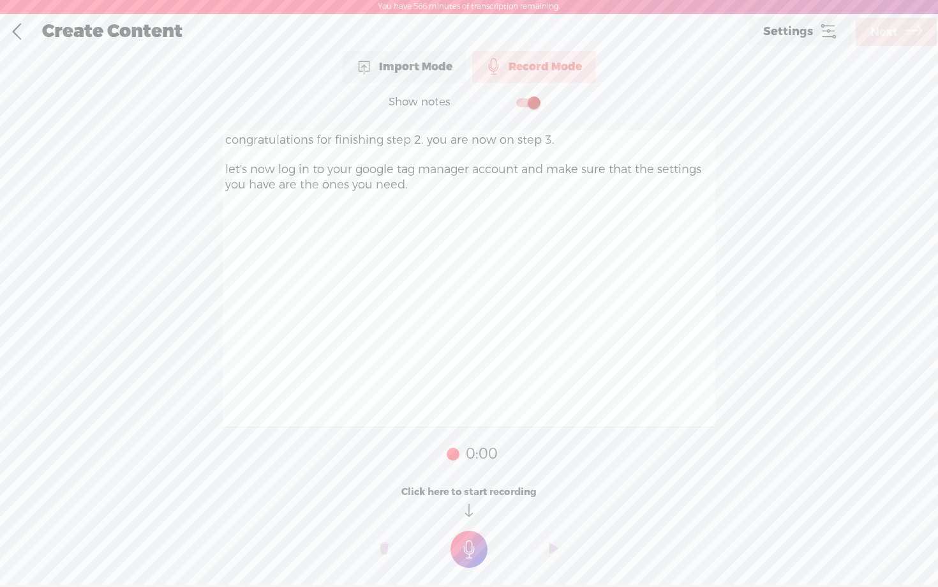
click at [313, 138] on textarea "congratulations for finishing step 2. you are now on step 3. let's now log in t…" at bounding box center [469, 278] width 493 height 297
drag, startPoint x: 521, startPoint y: 171, endPoint x: 540, endPoint y: 170, distance: 19.2
click at [540, 170] on textarea "congratulations! step 2 is done. you are now on step 3. let's now log in to you…" at bounding box center [469, 278] width 493 height 297
type textarea "congratulations! step 2 is done. you are now on step 3. let's now log in to you…"
click at [476, 550] on t at bounding box center [469, 548] width 37 height 37
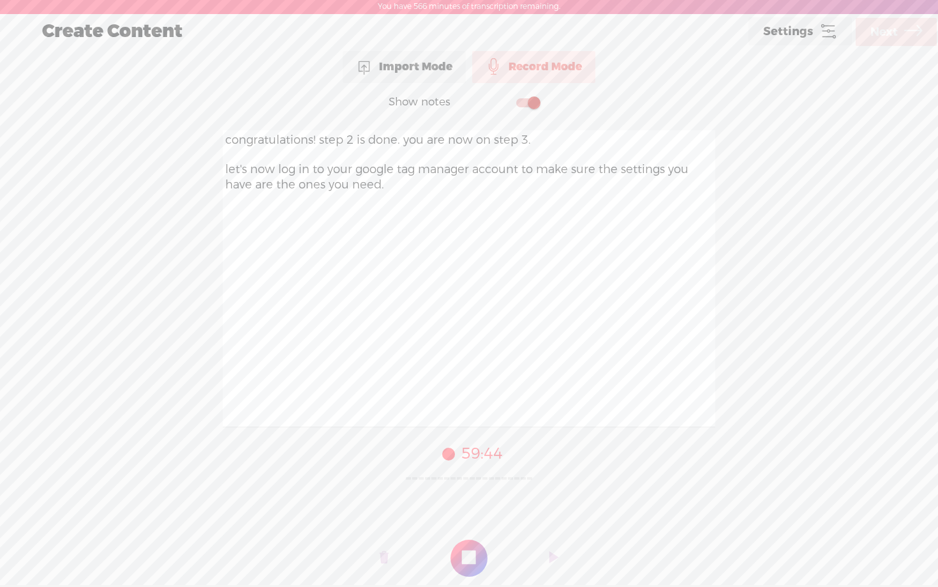
click at [476, 550] on t at bounding box center [469, 557] width 37 height 37
click at [888, 30] on span "Next" at bounding box center [884, 32] width 27 height 33
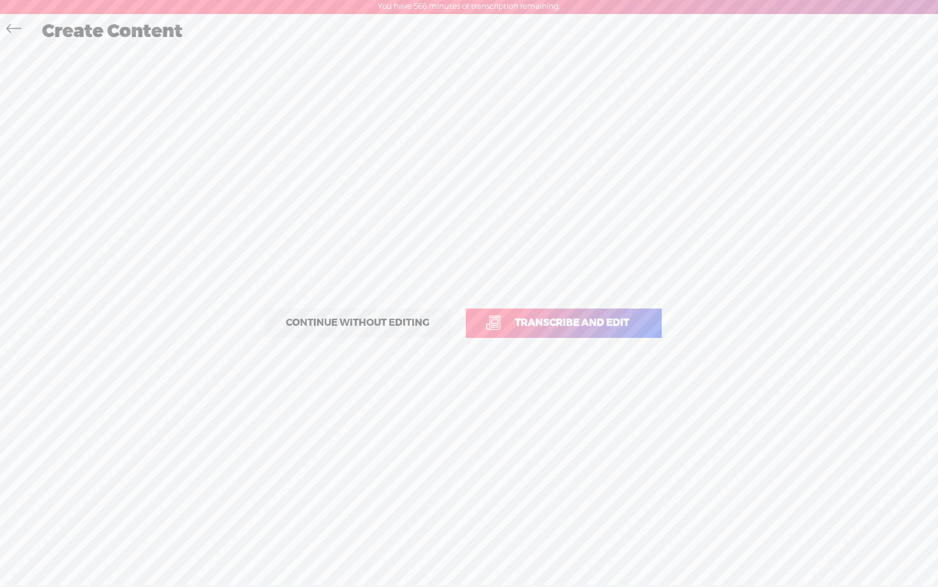
click at [557, 314] on link "Transcribe and edit" at bounding box center [564, 322] width 196 height 29
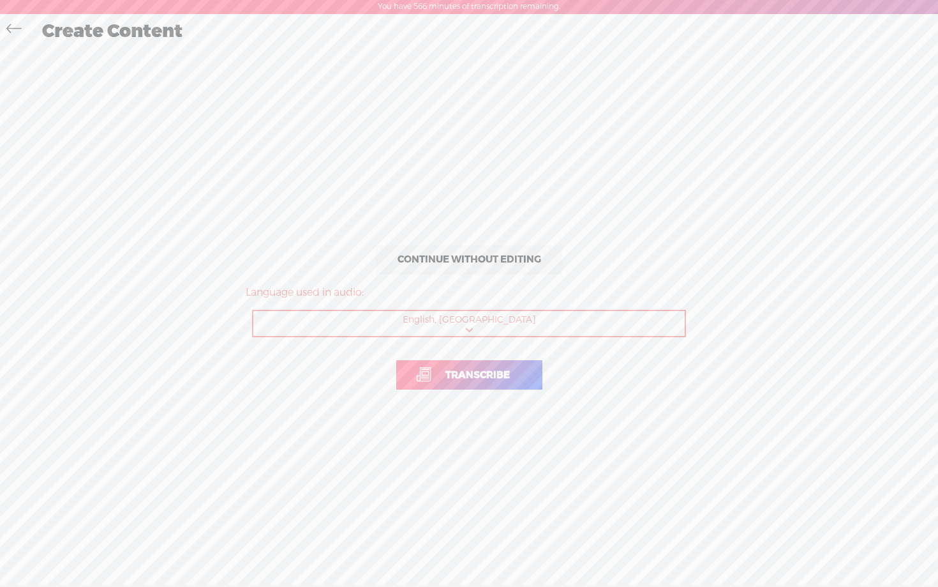
click at [473, 375] on span "Transcribe" at bounding box center [477, 375] width 91 height 15
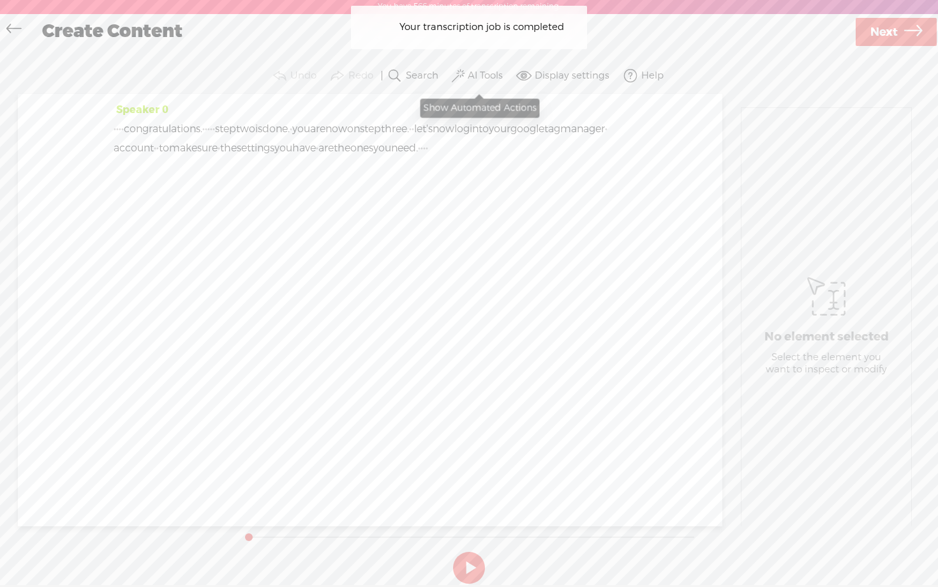
click at [470, 78] on label "AI Tools" at bounding box center [485, 76] width 35 height 13
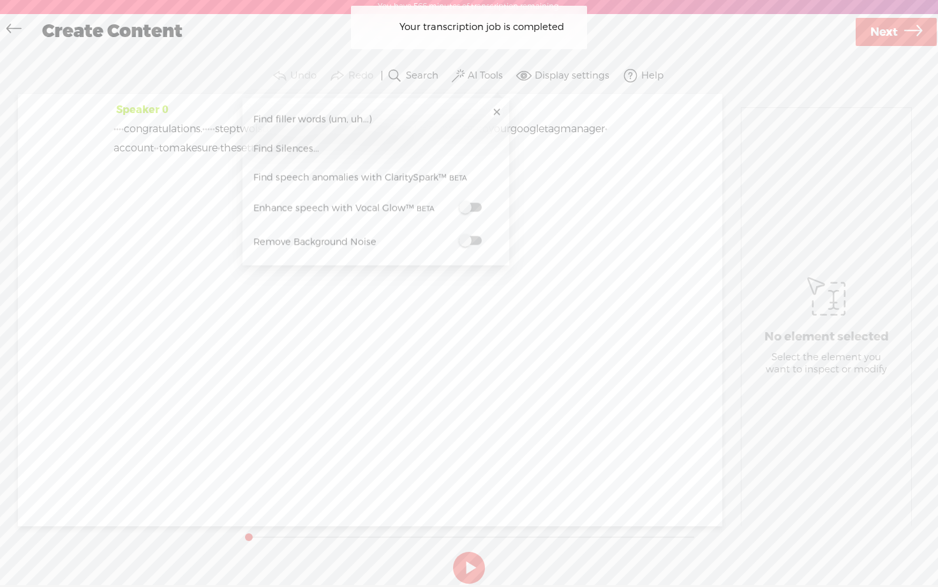
click at [470, 199] on label at bounding box center [470, 207] width 56 height 16
click at [473, 241] on span at bounding box center [470, 241] width 23 height 9
click at [890, 33] on span "Next" at bounding box center [884, 33] width 27 height 33
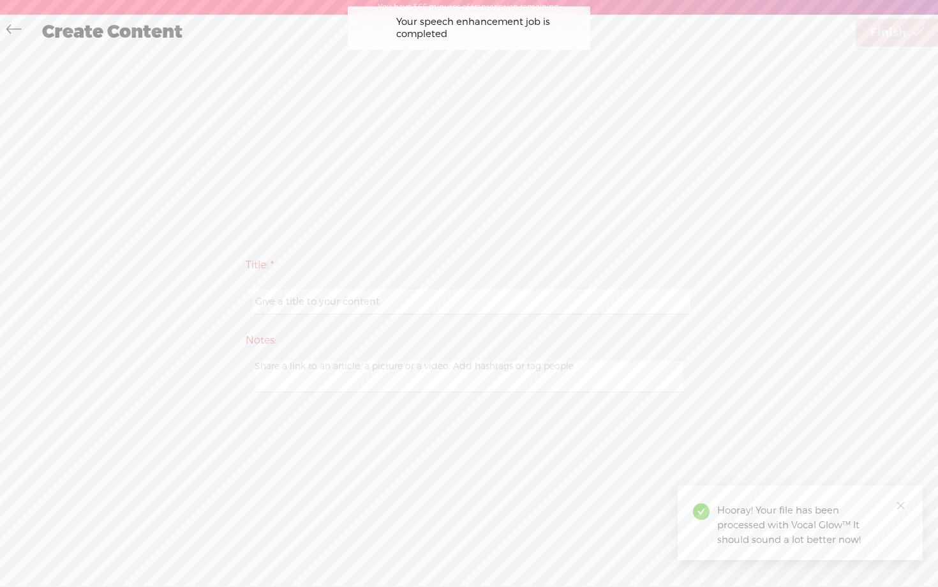
click at [394, 305] on input "text" at bounding box center [471, 301] width 437 height 25
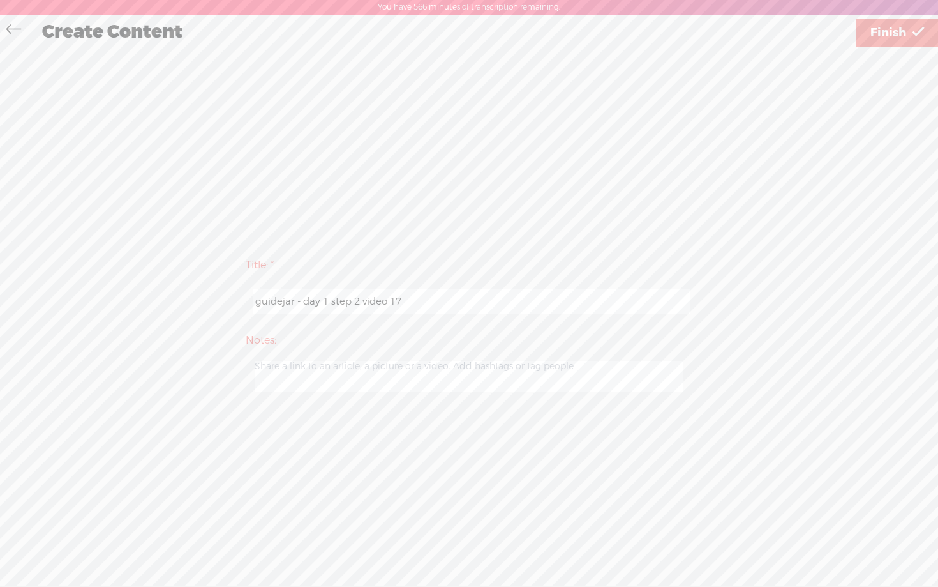
click at [356, 303] on input "guidejar - day 1 step 2 video 17" at bounding box center [471, 301] width 437 height 25
type input "guidejar - day 1 step 3 video 1"
click at [601, 219] on div "Title: * guidejar - day 1 step 3 video 1 Notes: Save as a draft content Publish…" at bounding box center [469, 324] width 913 height 550
click at [878, 41] on span "Finish" at bounding box center [889, 33] width 36 height 33
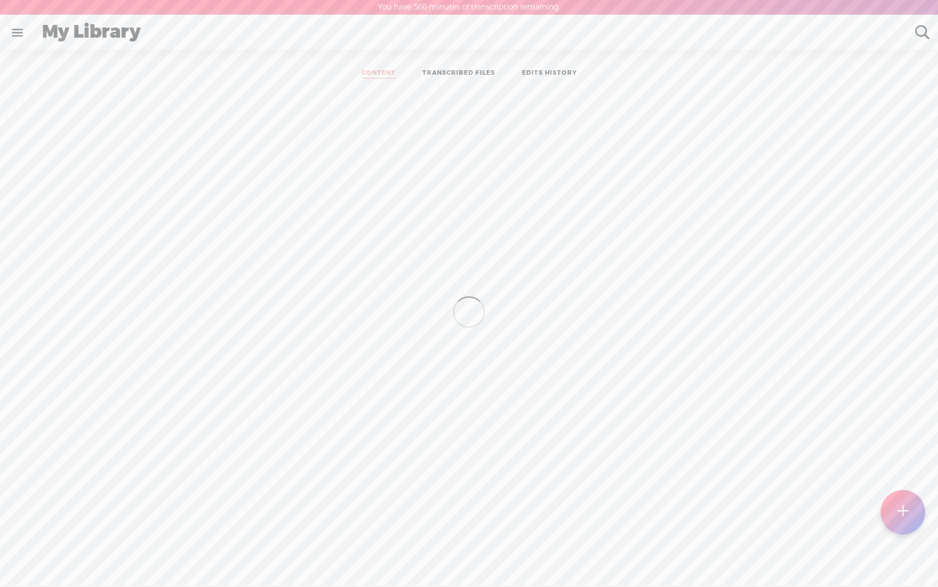
scroll to position [1, 0]
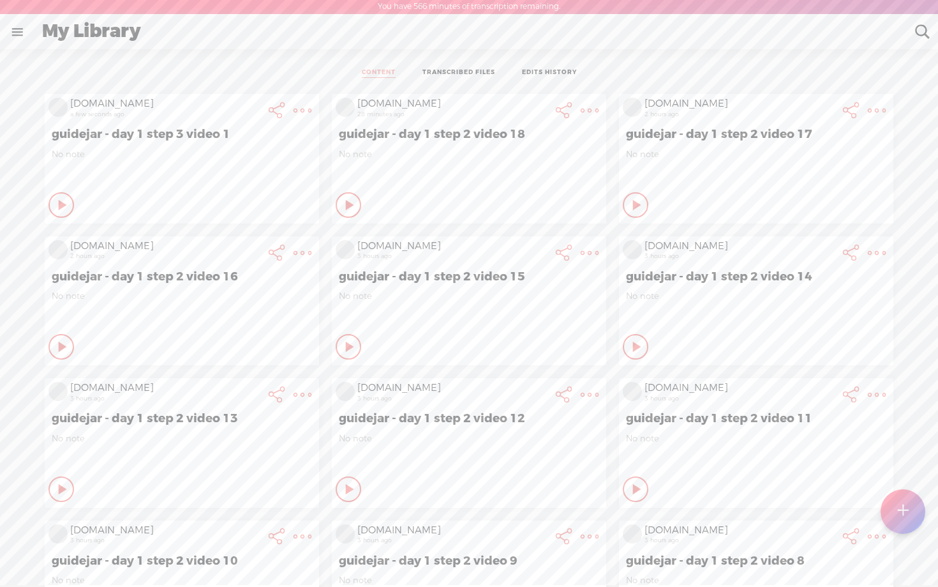
click at [52, 206] on div "Play Content" at bounding box center [62, 205] width 26 height 26
click at [901, 506] on t at bounding box center [903, 511] width 11 height 28
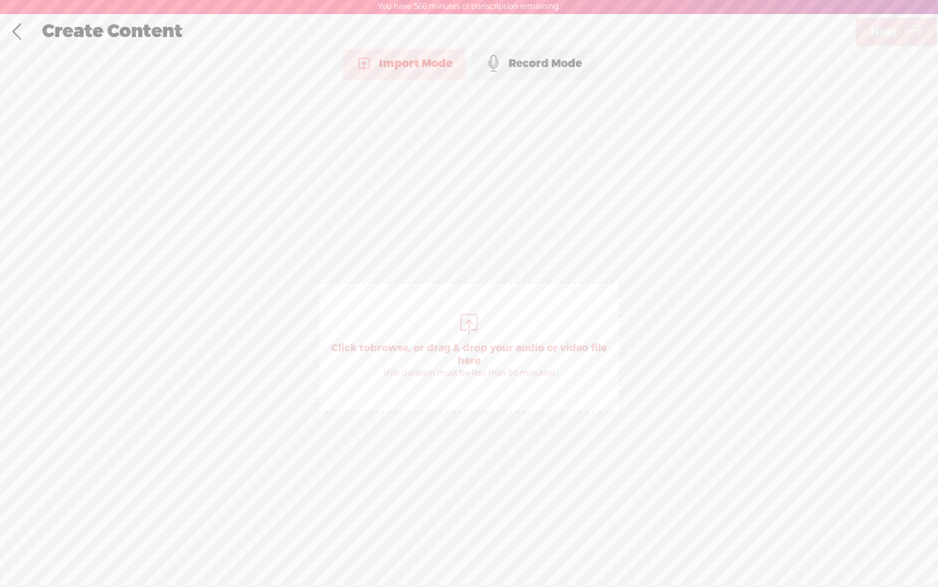
click at [546, 68] on div "Record Mode" at bounding box center [533, 64] width 123 height 32
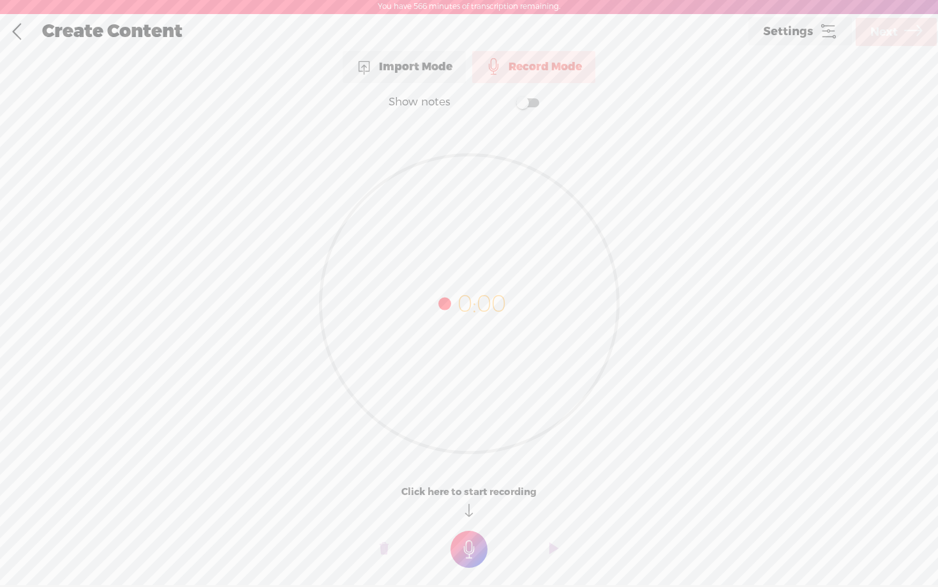
click at [528, 109] on label at bounding box center [515, 102] width 69 height 26
click at [513, 158] on textarea at bounding box center [469, 278] width 493 height 297
type textarea "and now your screen will look like this. to track all of your conversions, you …"
click at [477, 539] on t at bounding box center [469, 548] width 37 height 37
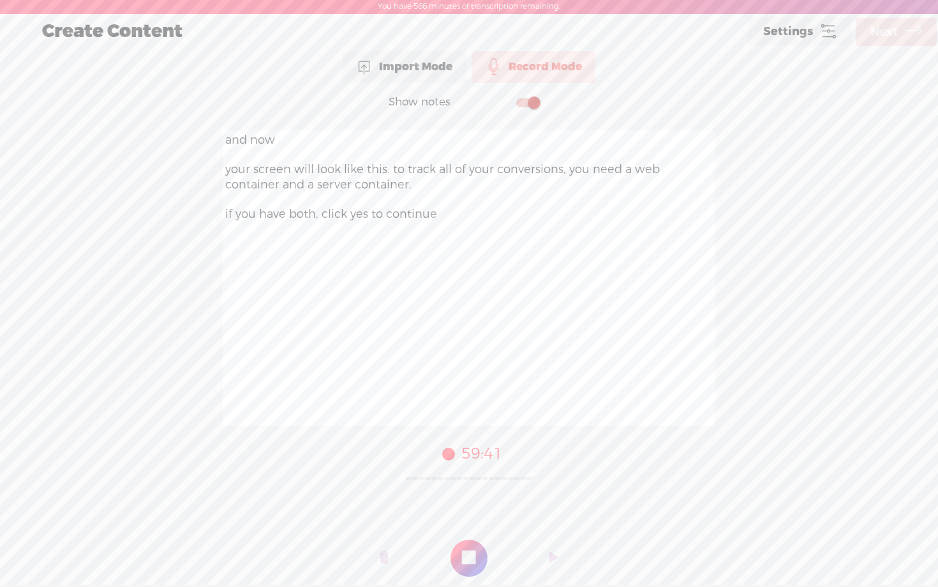
click at [477, 539] on o at bounding box center [469, 558] width 51 height 38
click at [890, 27] on span "Next" at bounding box center [884, 32] width 27 height 33
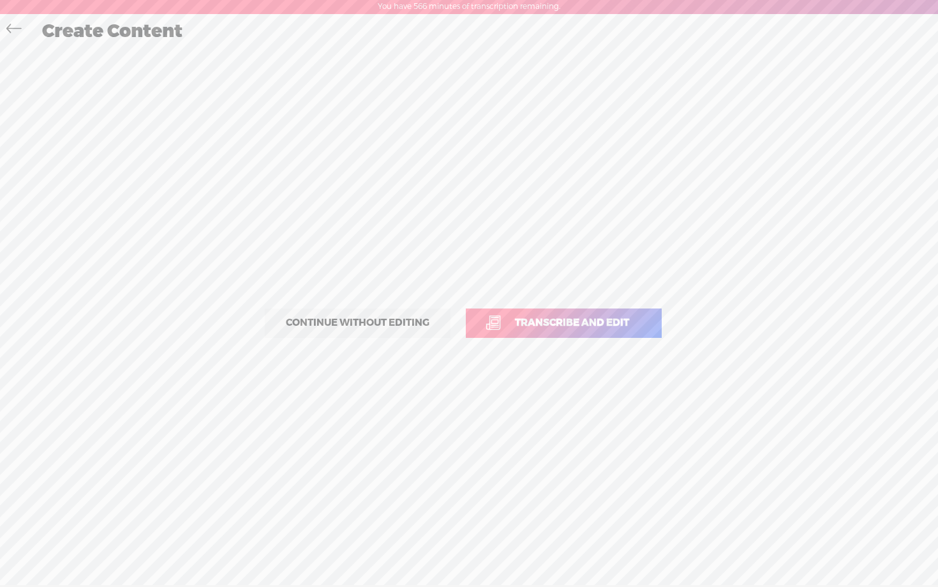
click at [557, 331] on link "Transcribe and edit" at bounding box center [564, 322] width 196 height 29
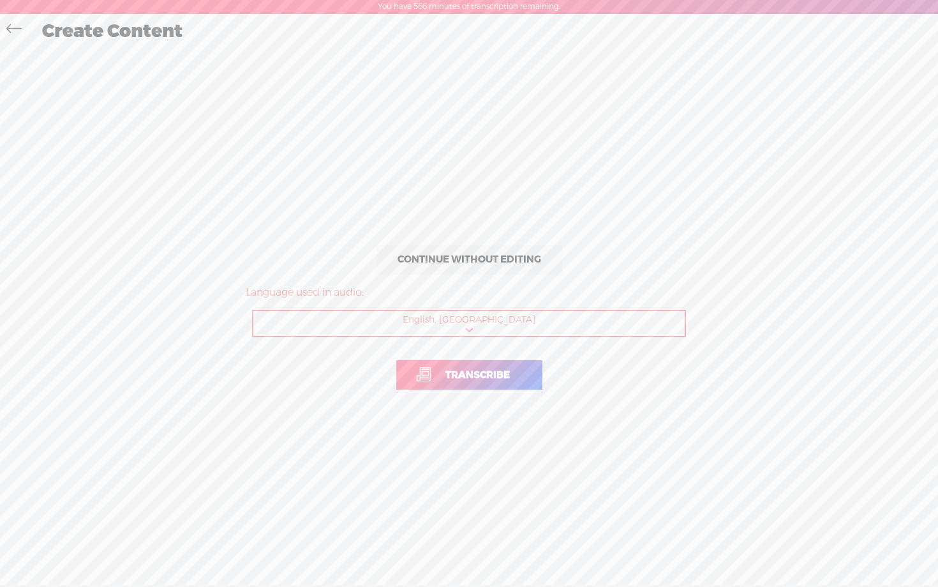
click at [483, 380] on span "Transcribe" at bounding box center [477, 375] width 91 height 15
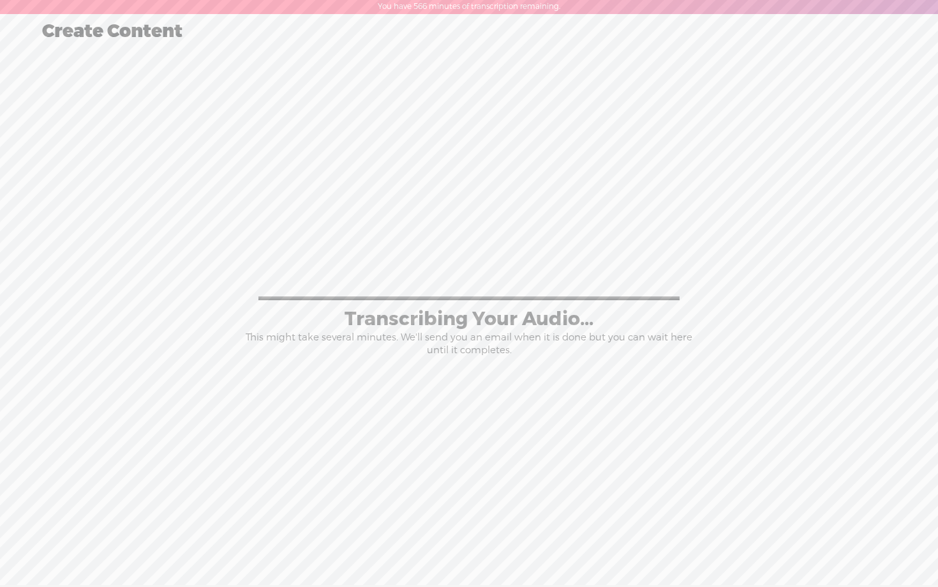
click at [483, 370] on div "100% Transcribing Your Audio... This might take several minutes. We'll send you…" at bounding box center [469, 323] width 913 height 301
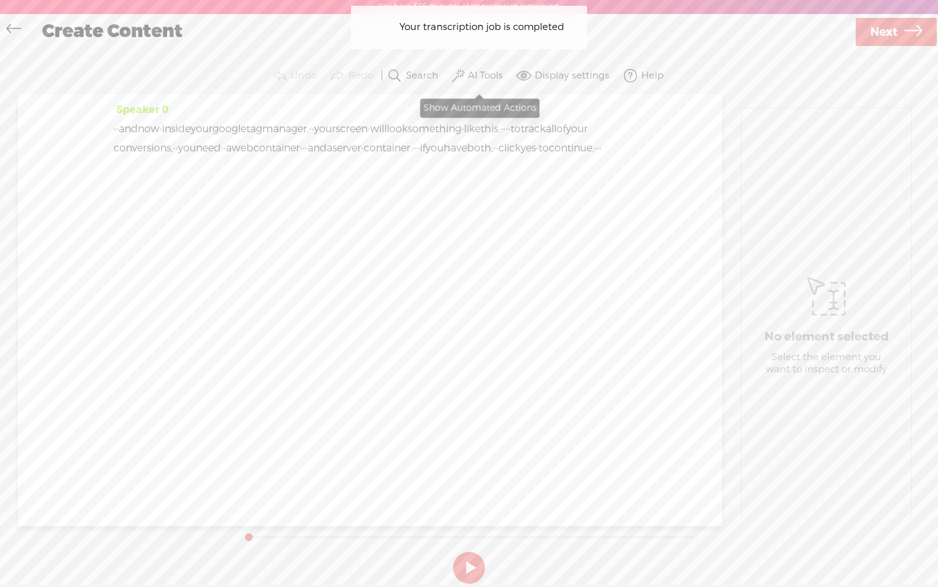
click at [484, 79] on label "AI Tools" at bounding box center [485, 76] width 35 height 13
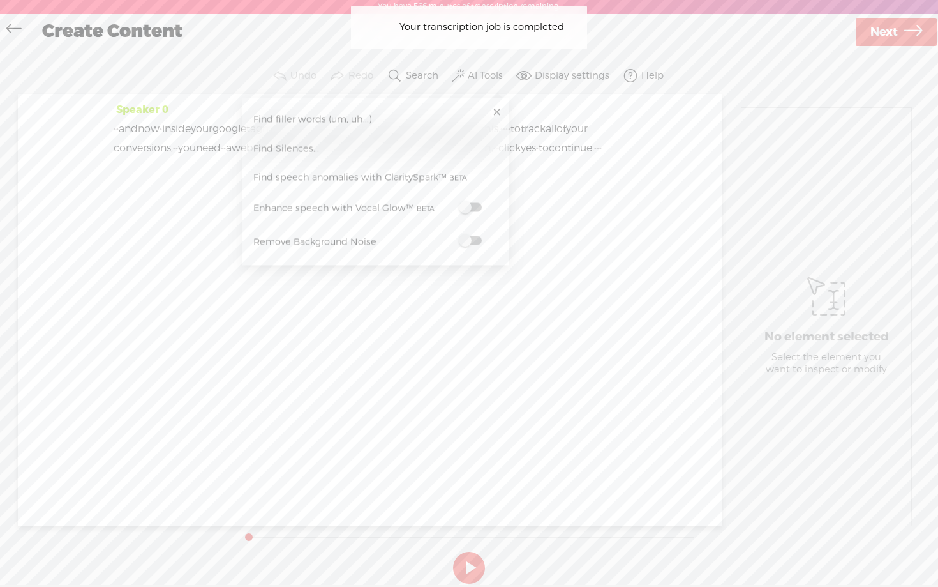
click at [475, 207] on span at bounding box center [470, 207] width 23 height 9
click at [474, 241] on span at bounding box center [470, 241] width 23 height 9
click at [911, 27] on icon at bounding box center [913, 33] width 18 height 33
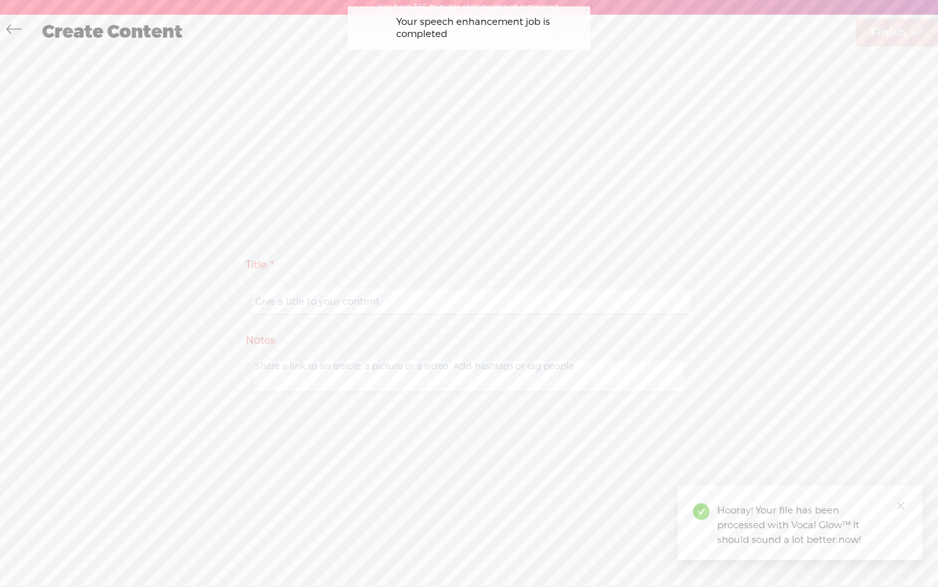
click at [446, 296] on input "text" at bounding box center [471, 301] width 437 height 25
paste input "guidejar - day 1 step 3 video 1"
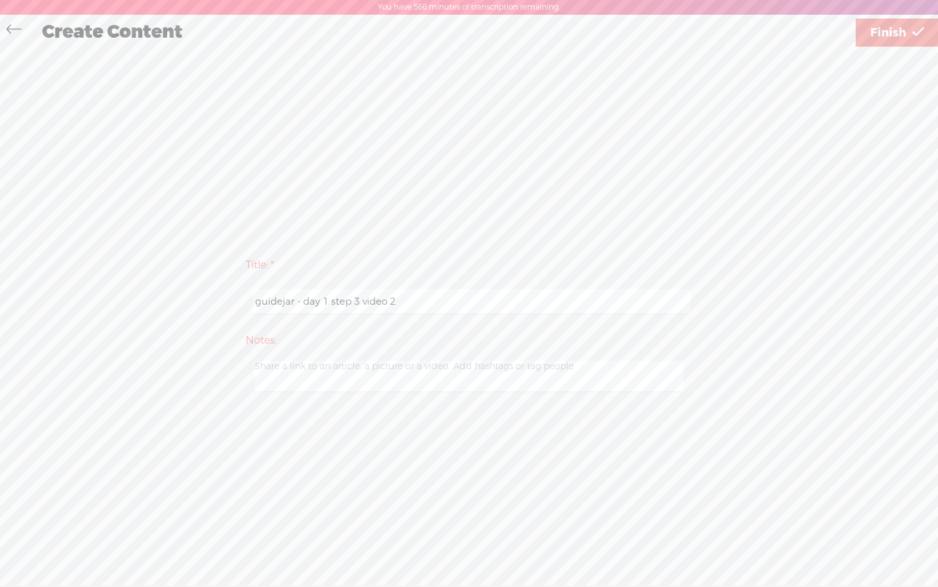
type input "guidejar - day 1 step 3 video 2"
click at [679, 221] on div "Title: * guidejar - day 1 step 3 video 2 Notes: Save as a draft content Publish…" at bounding box center [469, 324] width 913 height 550
click at [888, 36] on span "Finish" at bounding box center [889, 33] width 36 height 33
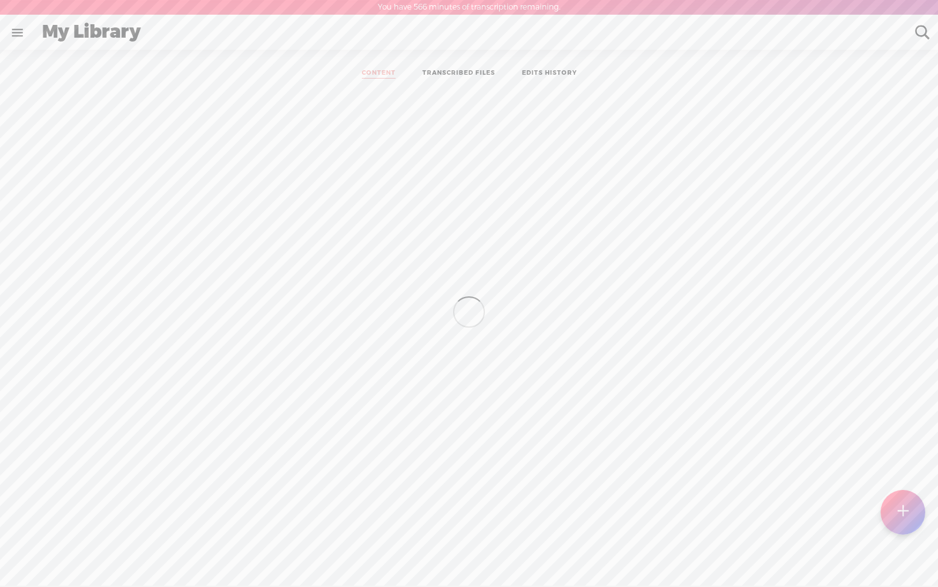
scroll to position [1, 0]
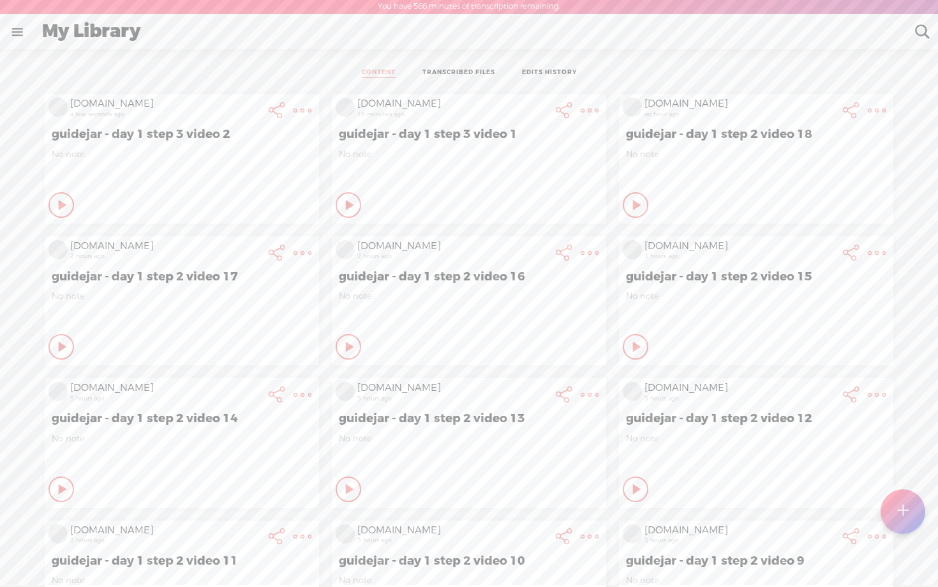
click at [63, 204] on icon at bounding box center [63, 205] width 13 height 13
click at [56, 204] on icon at bounding box center [62, 205] width 13 height 13
click at [57, 204] on icon at bounding box center [63, 205] width 13 height 13
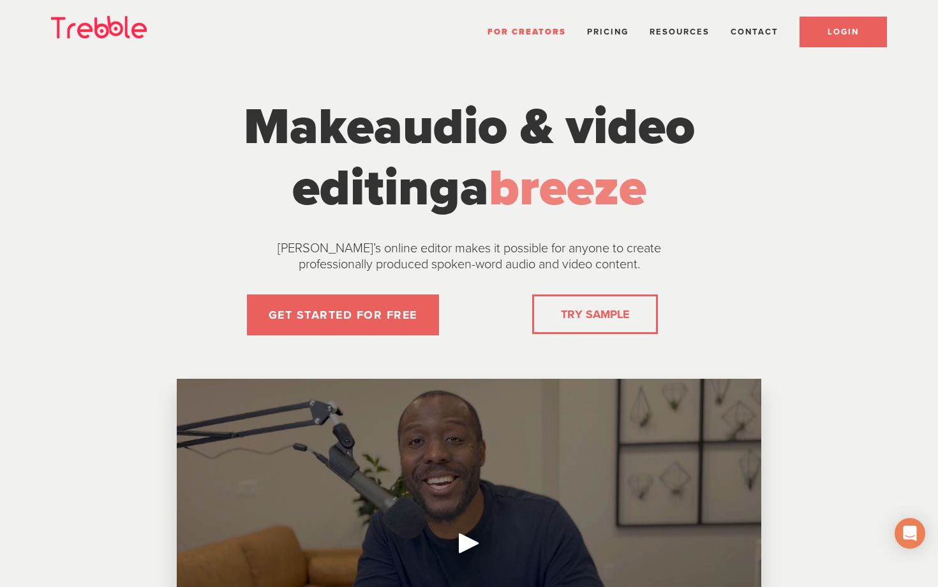
click at [832, 30] on span "LOGIN" at bounding box center [843, 32] width 31 height 10
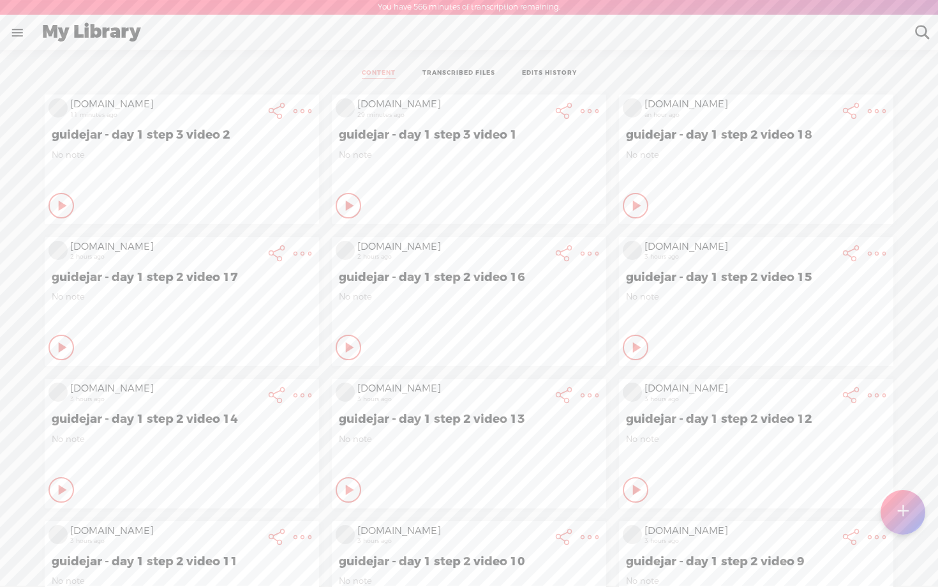
click at [27, 133] on div "scaleadsfast.com 11 minutes ago guidejar - day 1 step 3 video 2 No note Play Co…" at bounding box center [469, 585] width 919 height 994
click at [58, 205] on icon at bounding box center [63, 205] width 13 height 13
click at [49, 204] on div "Play Content" at bounding box center [62, 206] width 26 height 26
click at [56, 200] on icon at bounding box center [62, 205] width 13 height 13
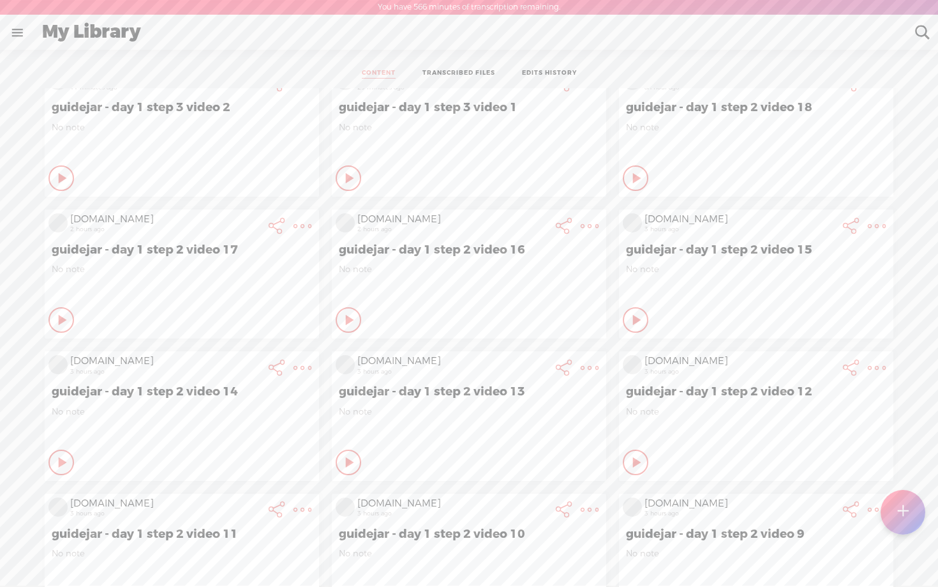
scroll to position [84, 0]
